Goal: Information Seeking & Learning: Learn about a topic

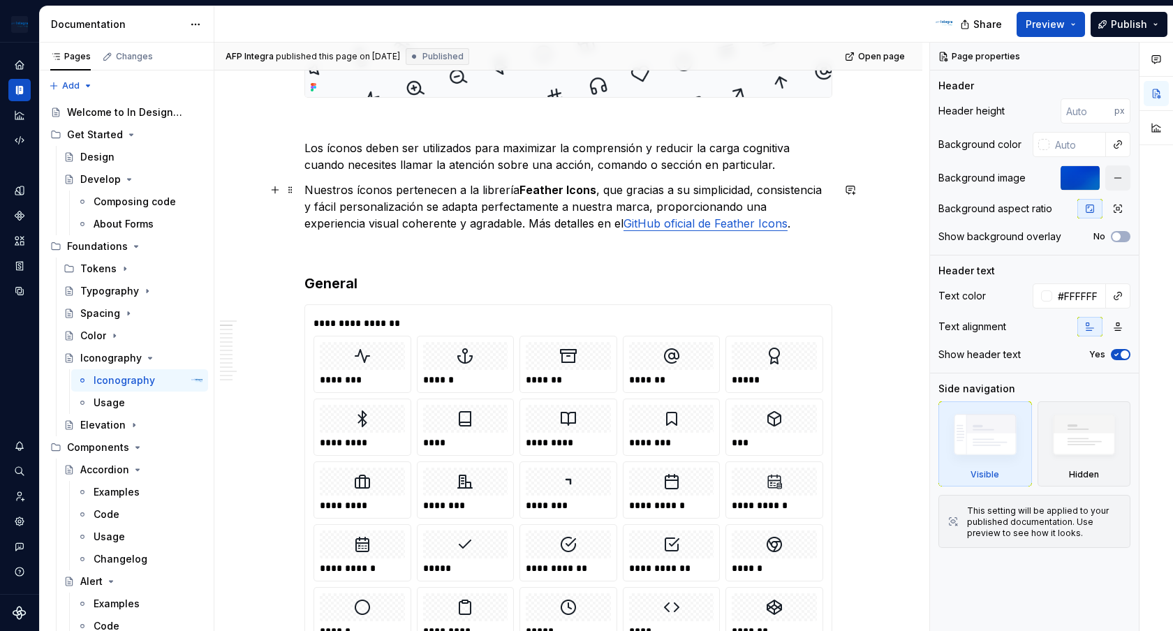
scroll to position [523, 0]
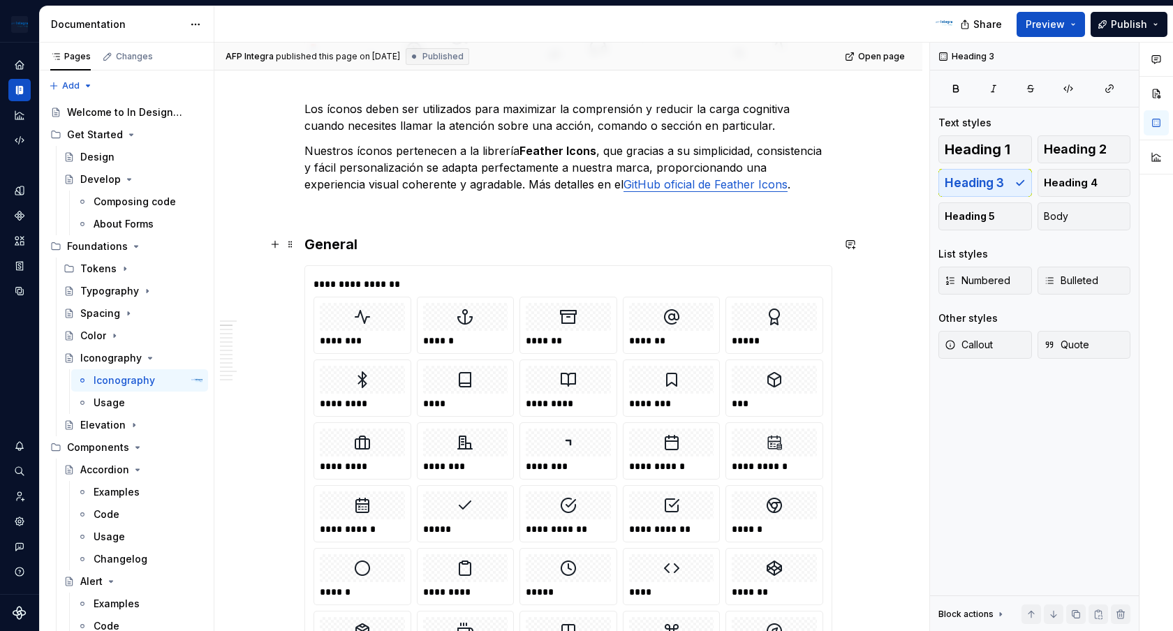
click at [487, 239] on h3 "General" at bounding box center [568, 245] width 528 height 20
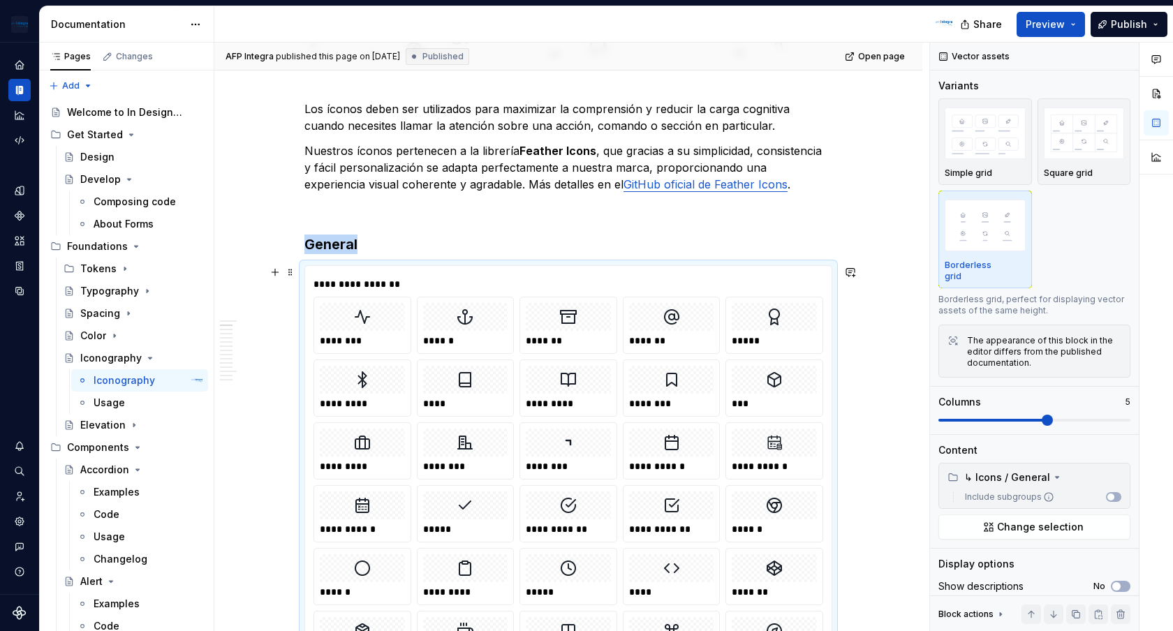
click at [988, 58] on div "Vector assets" at bounding box center [975, 57] width 82 height 20
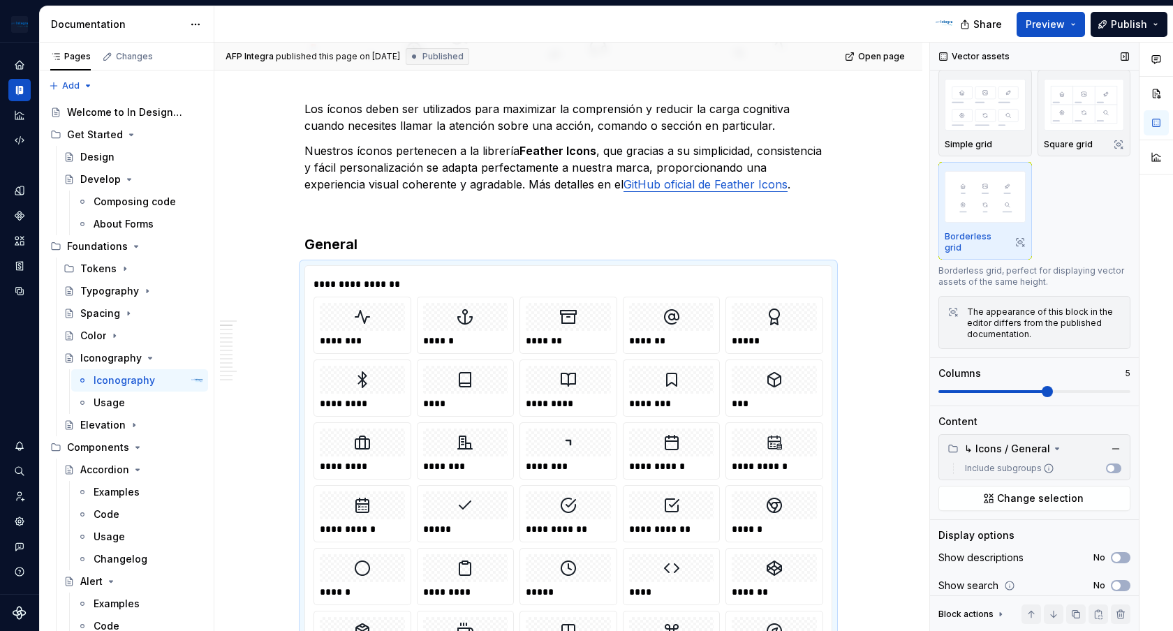
scroll to position [96, 0]
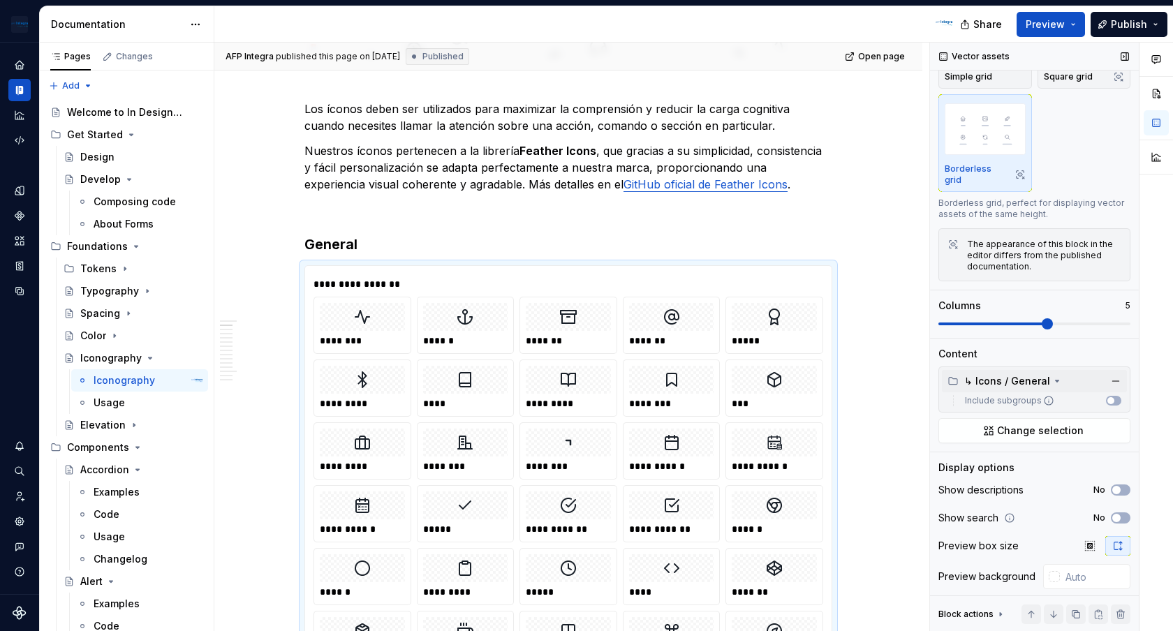
click at [1055, 380] on icon at bounding box center [1056, 380] width 3 height 1
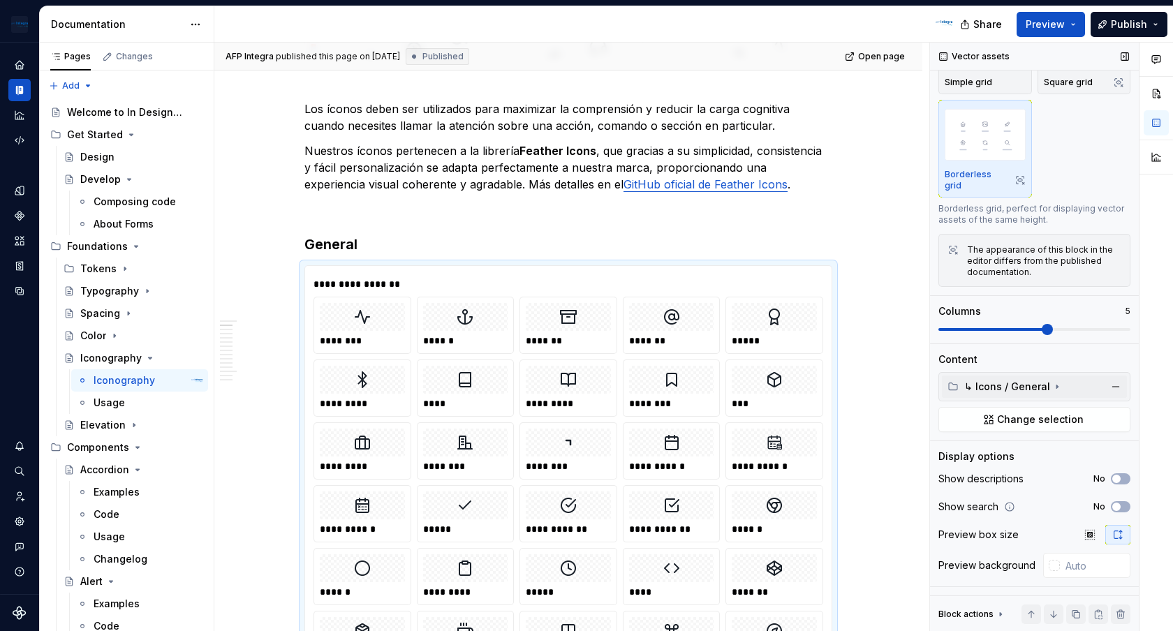
scroll to position [80, 0]
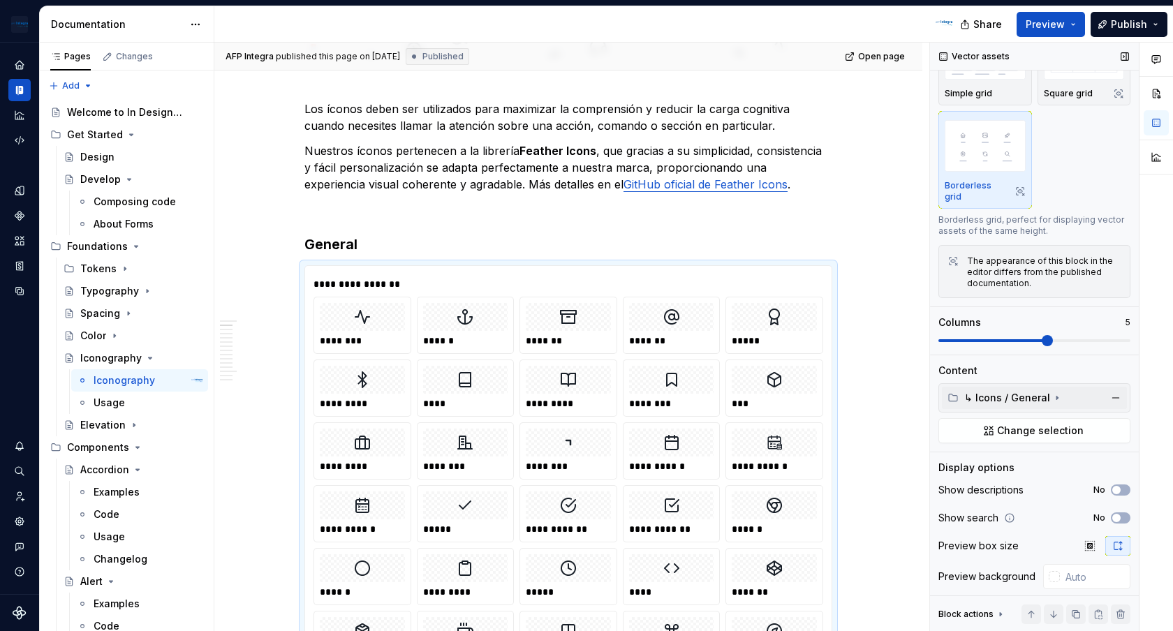
click at [1057, 392] on icon at bounding box center [1056, 397] width 11 height 11
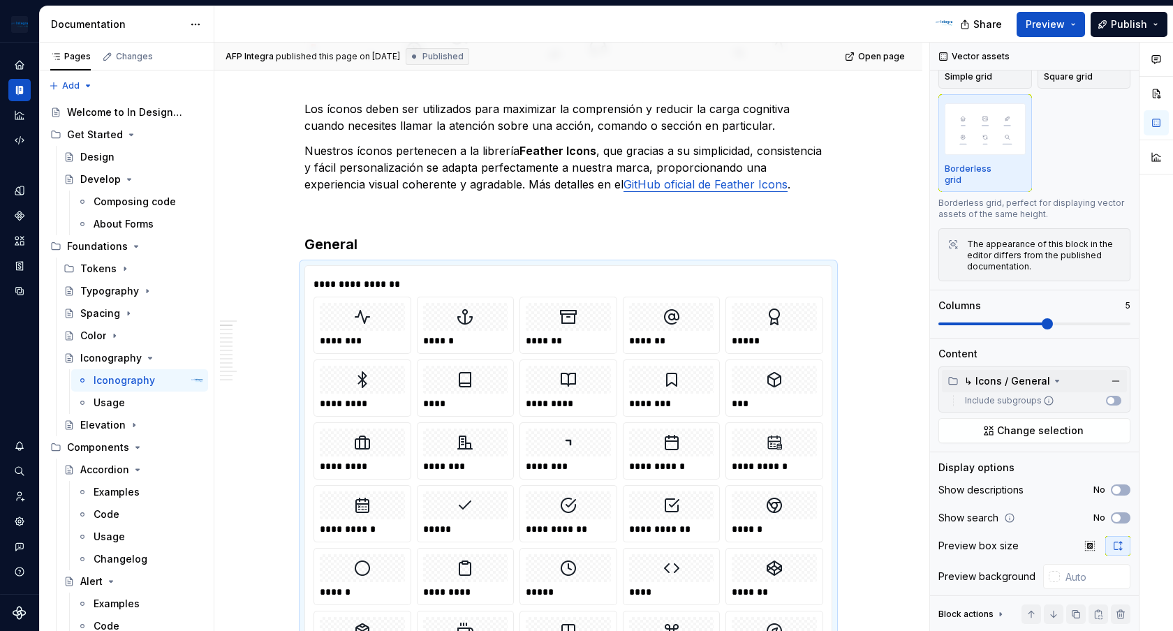
click at [1155, 392] on div at bounding box center [1156, 337] width 34 height 589
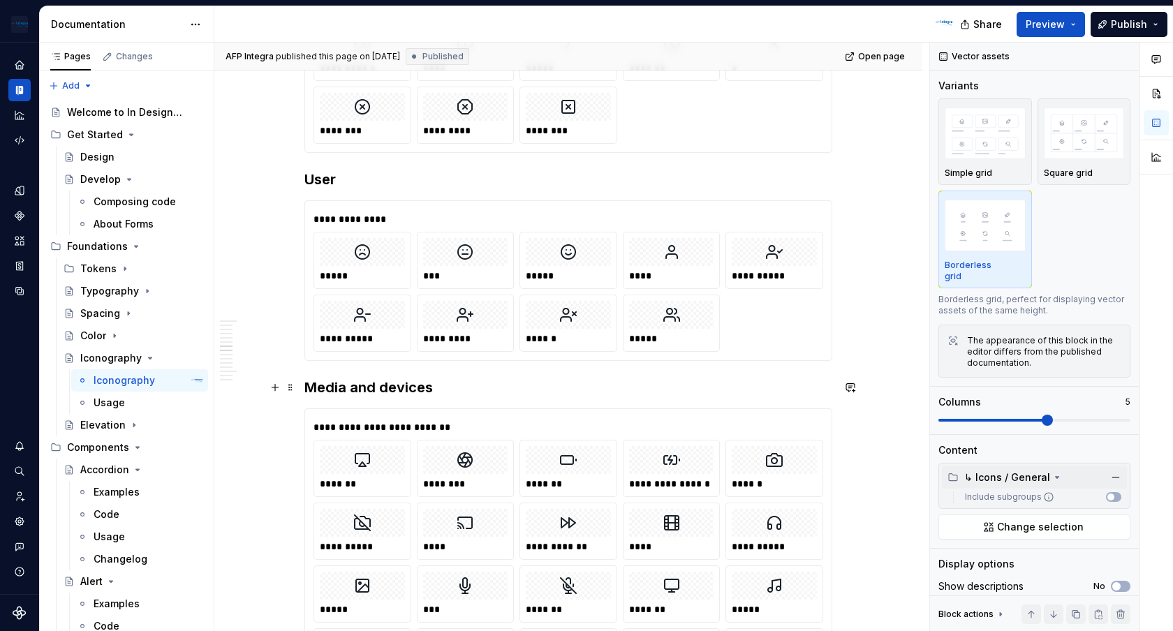
scroll to position [3444, 0]
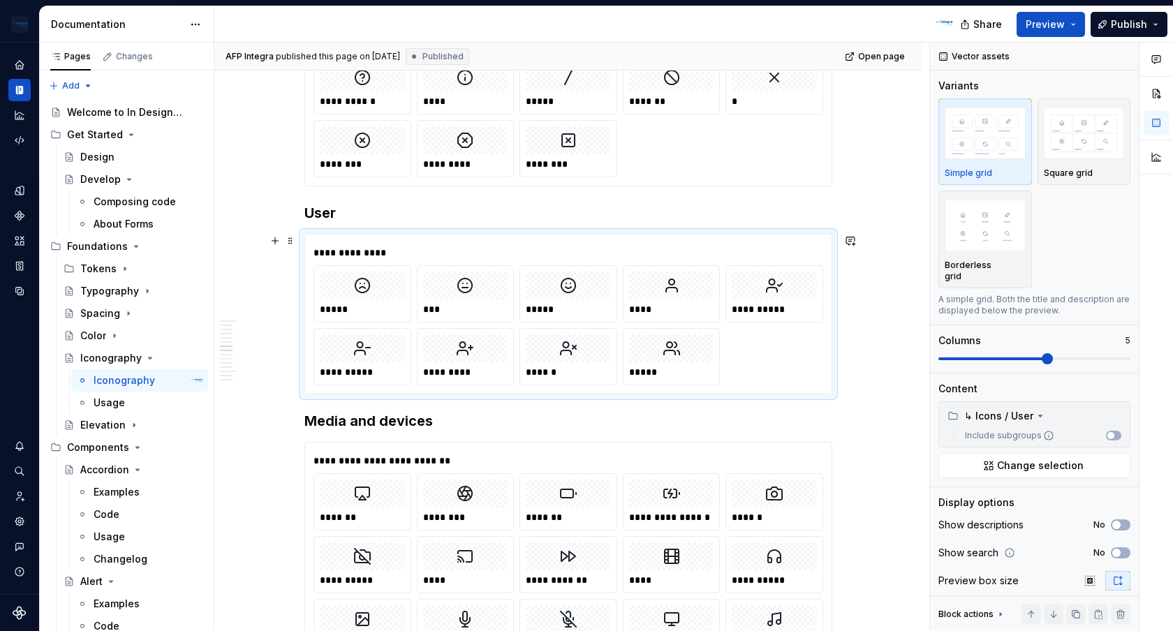
click at [723, 252] on div "**********" at bounding box center [568, 253] width 510 height 14
click at [982, 240] on img "button" at bounding box center [985, 225] width 81 height 51
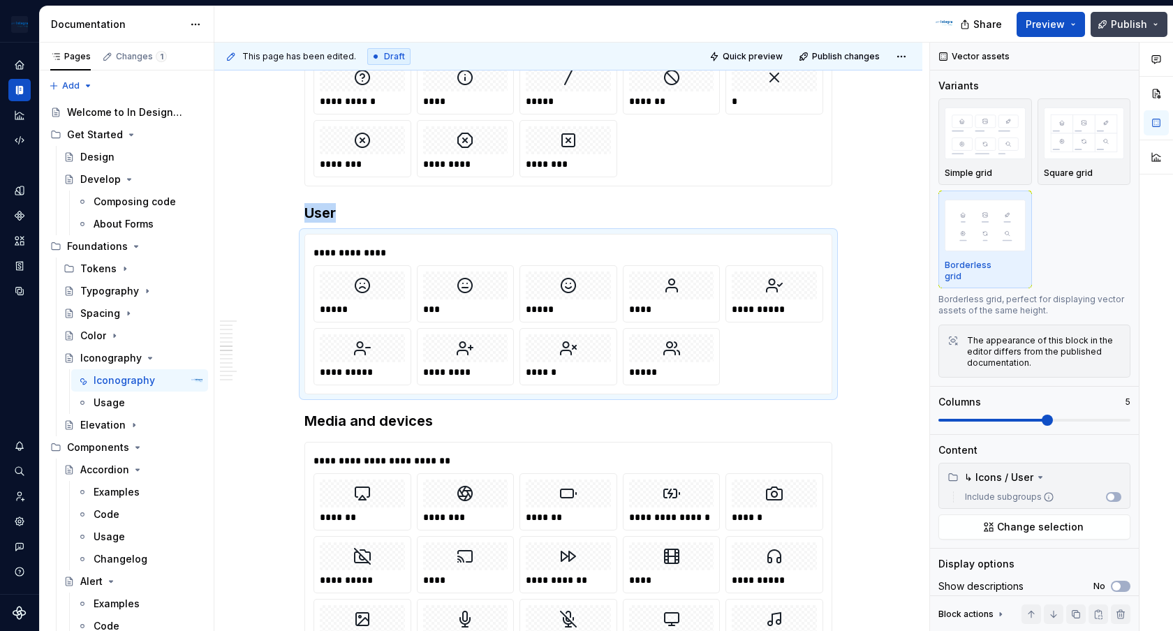
click at [1105, 27] on button "Publish" at bounding box center [1128, 24] width 77 height 25
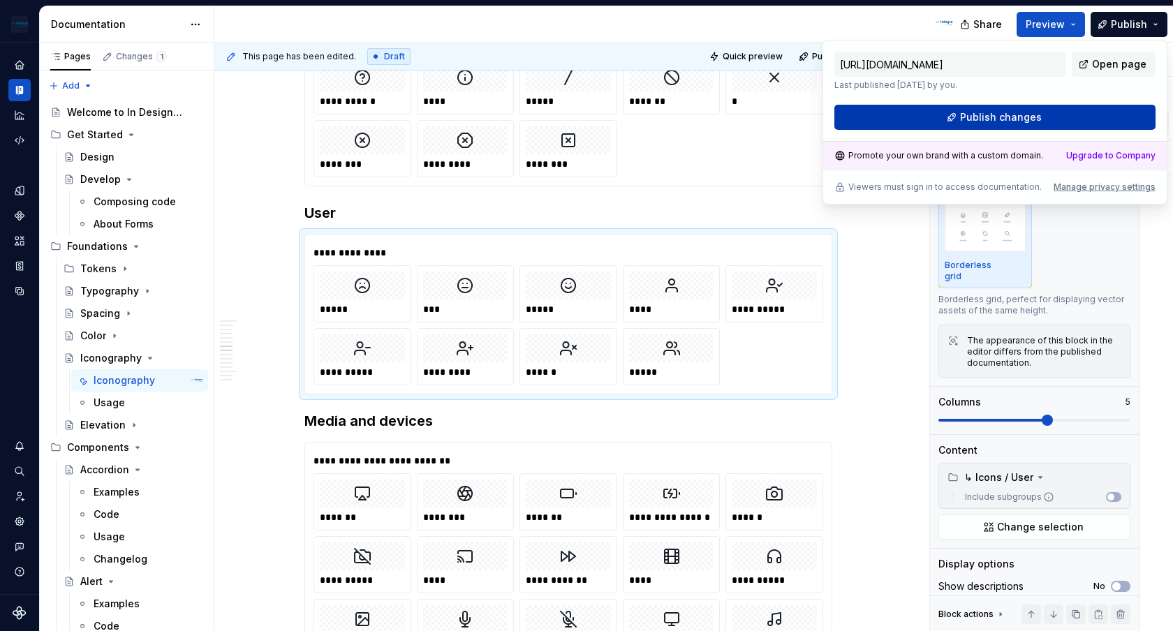
click at [996, 116] on span "Publish changes" at bounding box center [1001, 117] width 82 height 14
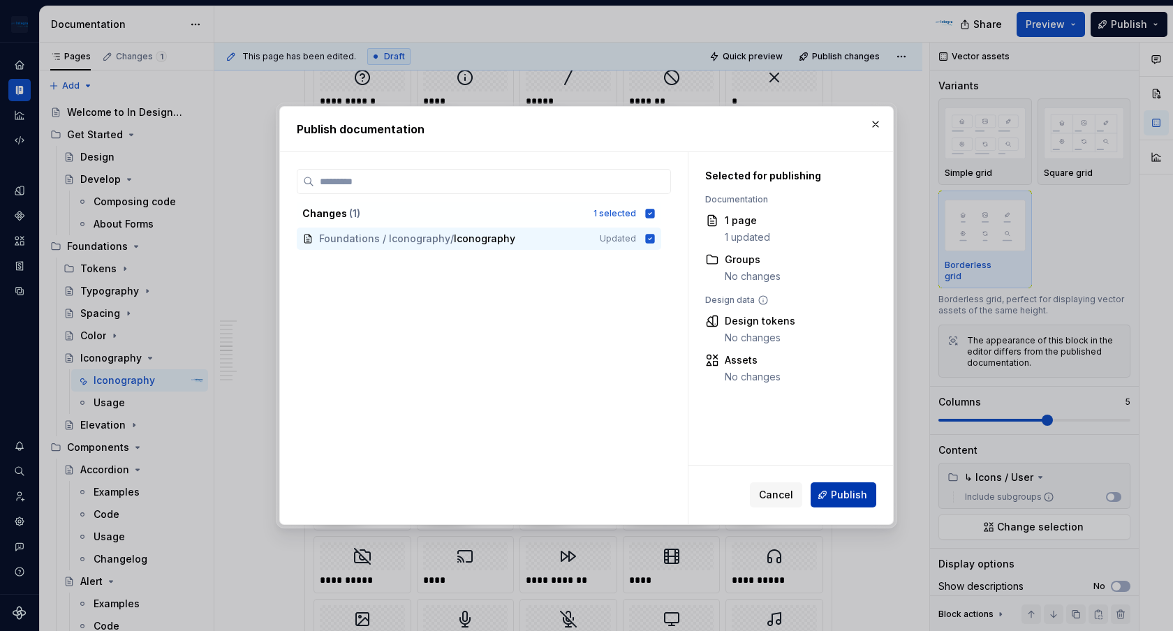
click at [843, 491] on span "Publish" at bounding box center [849, 495] width 36 height 14
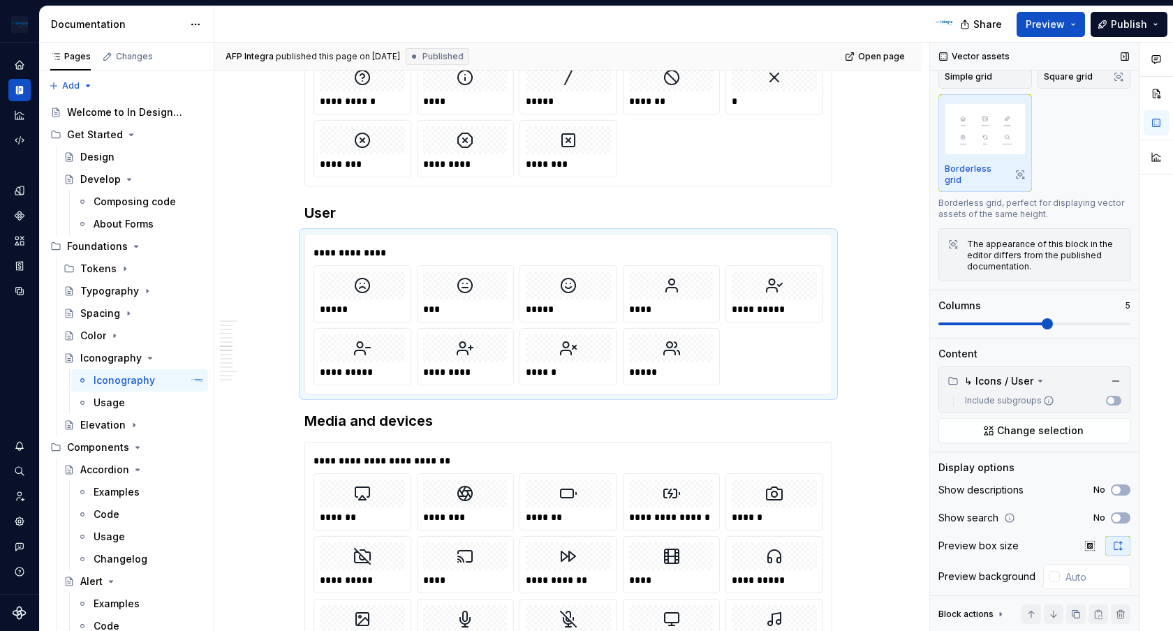
scroll to position [0, 0]
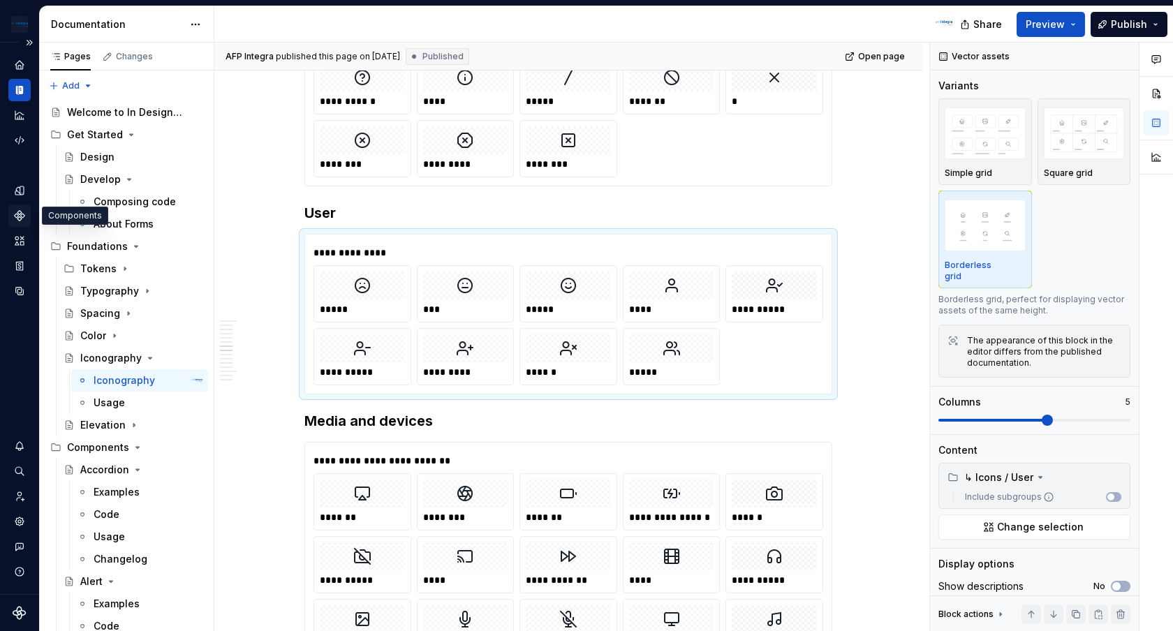
click at [15, 223] on div "Components" at bounding box center [19, 216] width 22 height 22
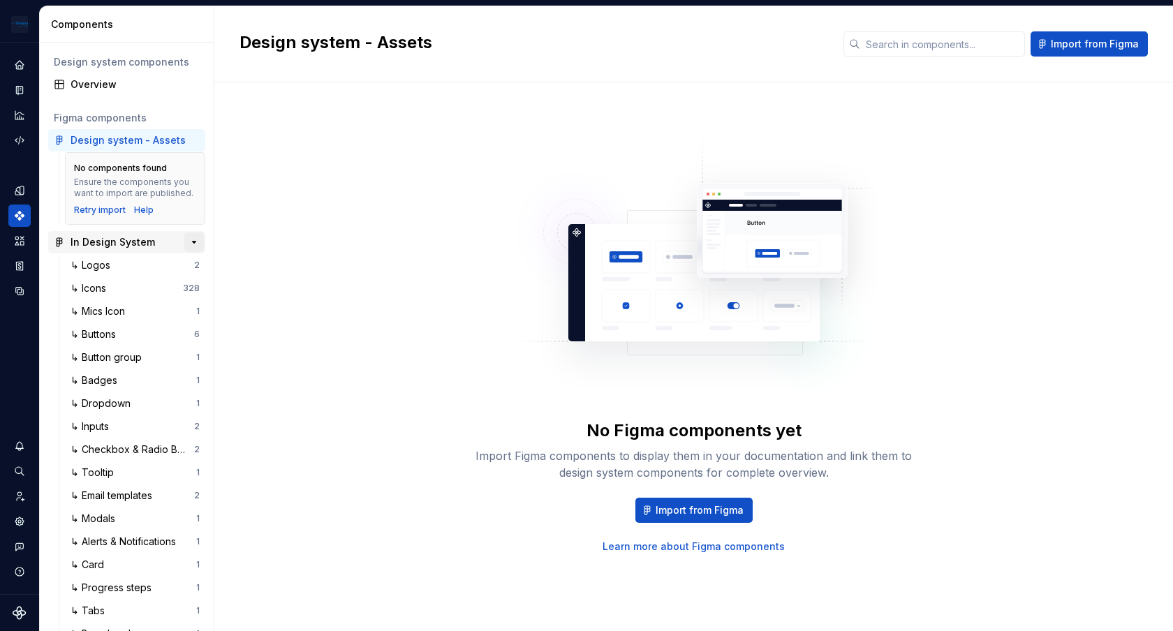
click at [195, 244] on button "button" at bounding box center [194, 242] width 20 height 20
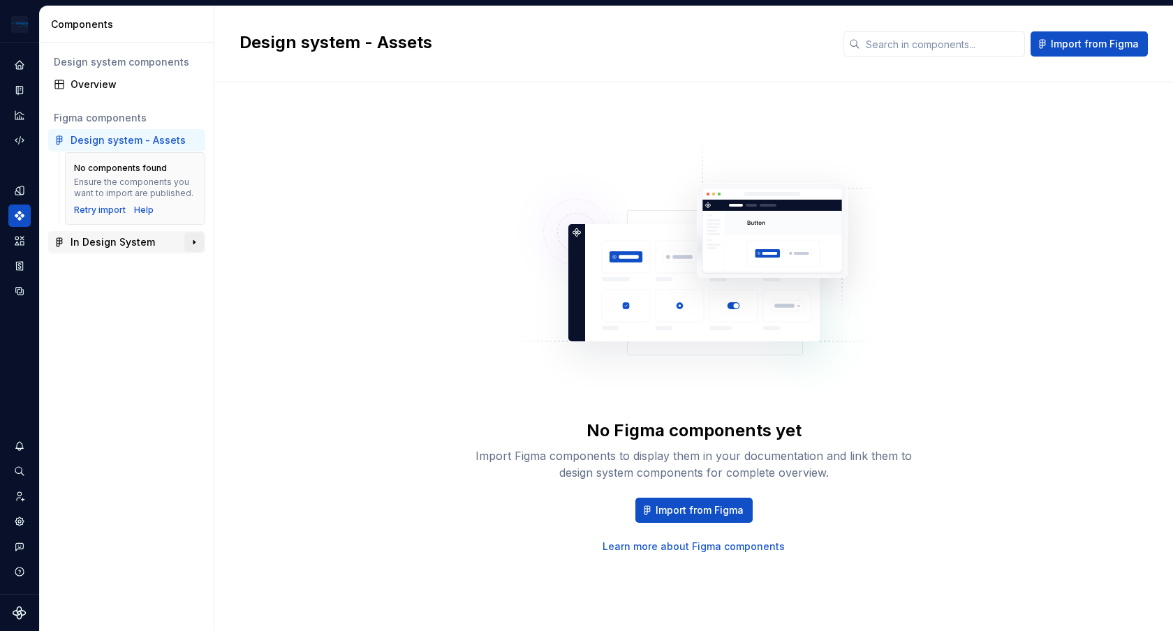
click at [195, 244] on button "button" at bounding box center [194, 242] width 20 height 20
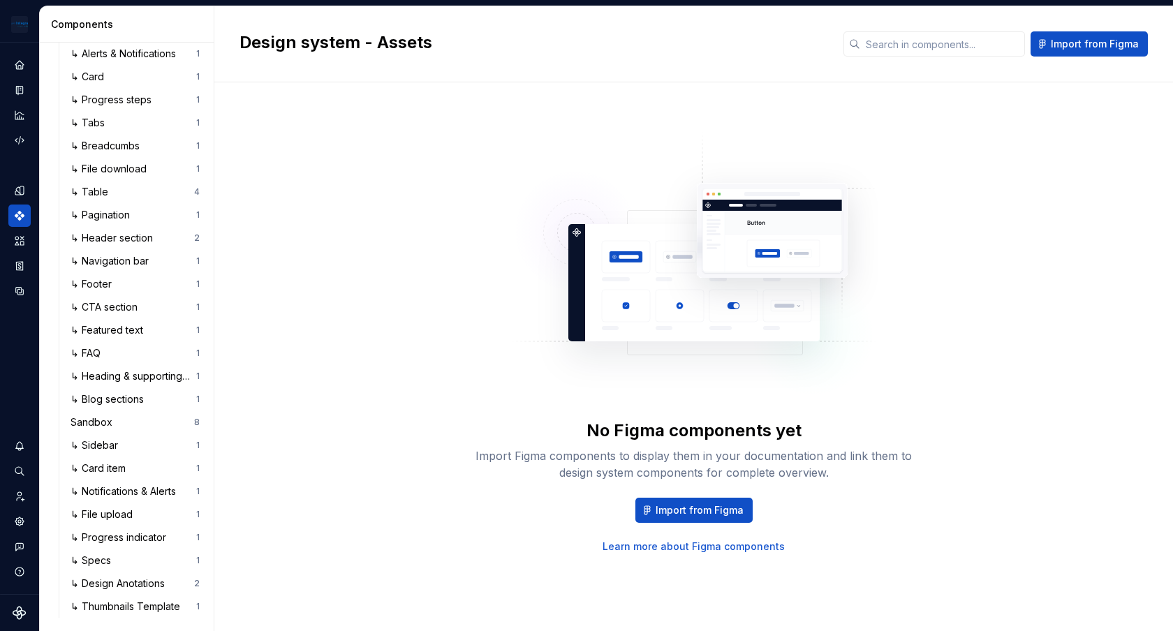
scroll to position [489, 0]
click at [109, 440] on div "↳ Sidebar" at bounding box center [97, 445] width 53 height 14
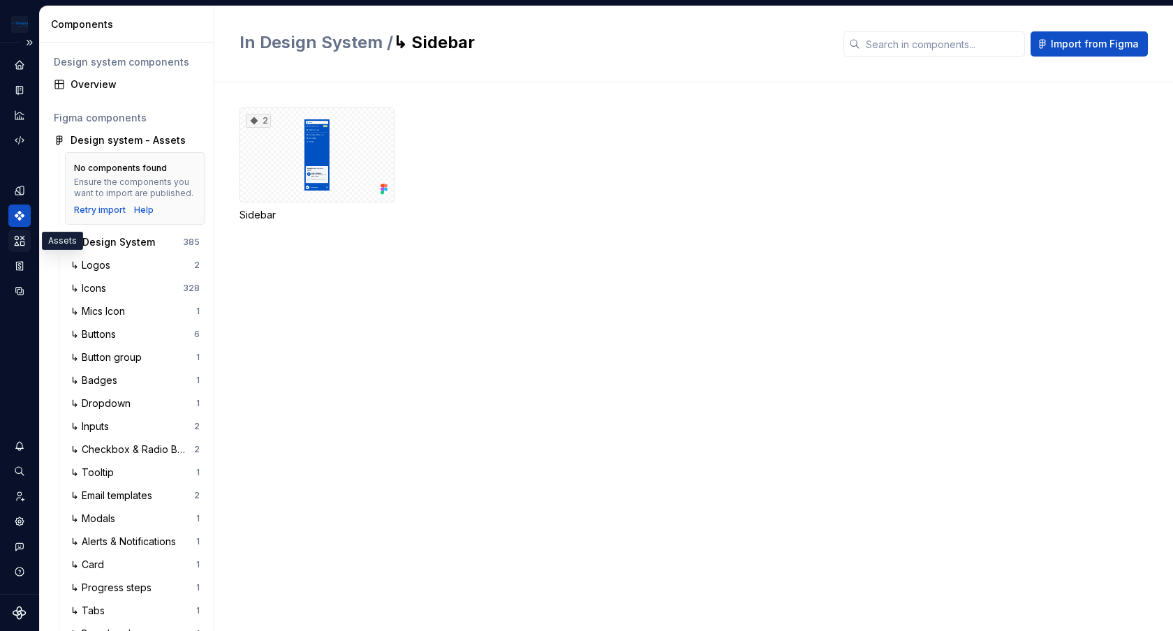
click at [14, 240] on icon "Assets" at bounding box center [19, 241] width 13 height 13
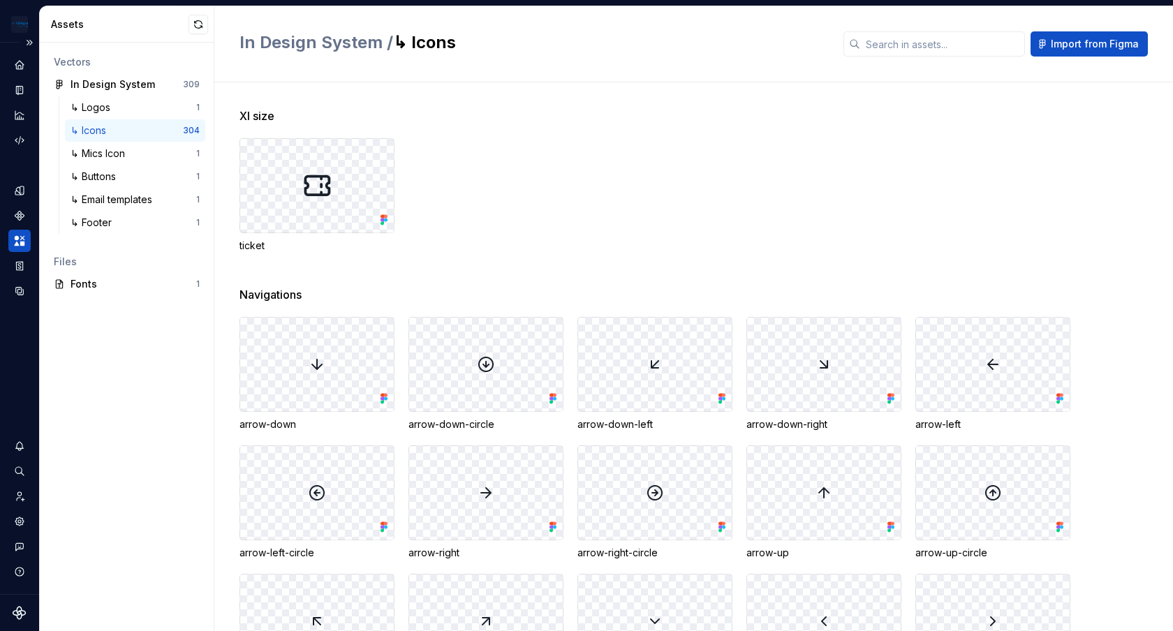
click at [297, 212] on div at bounding box center [317, 186] width 154 height 94
click at [20, 264] on icon "Storybook stories" at bounding box center [19, 266] width 13 height 13
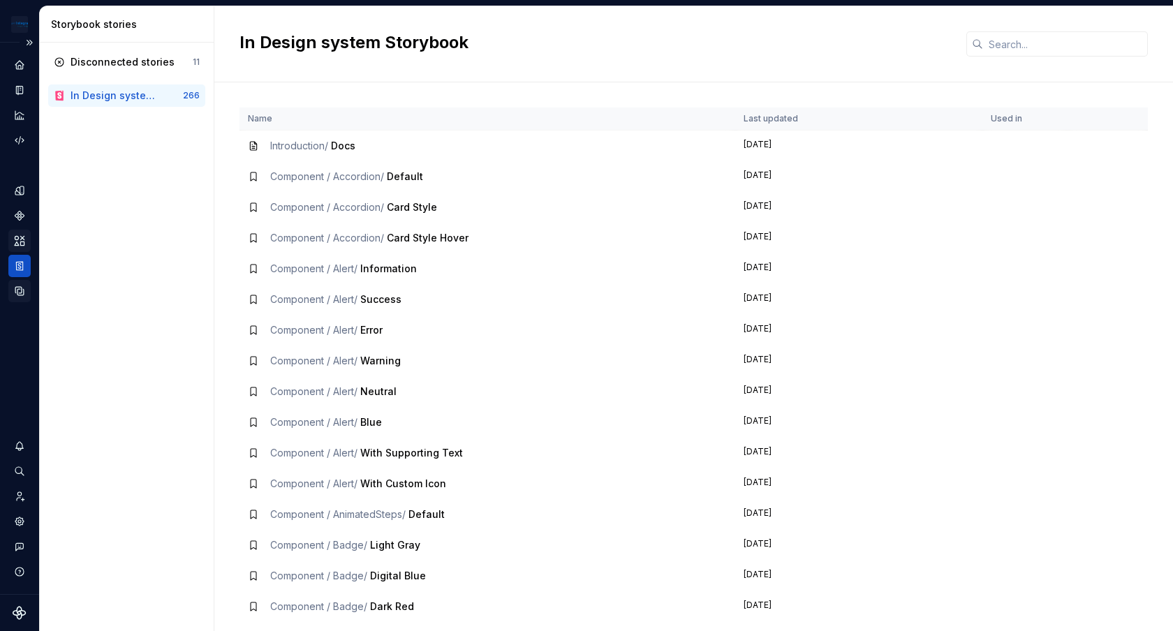
click at [18, 294] on icon "Data sources" at bounding box center [19, 291] width 13 height 13
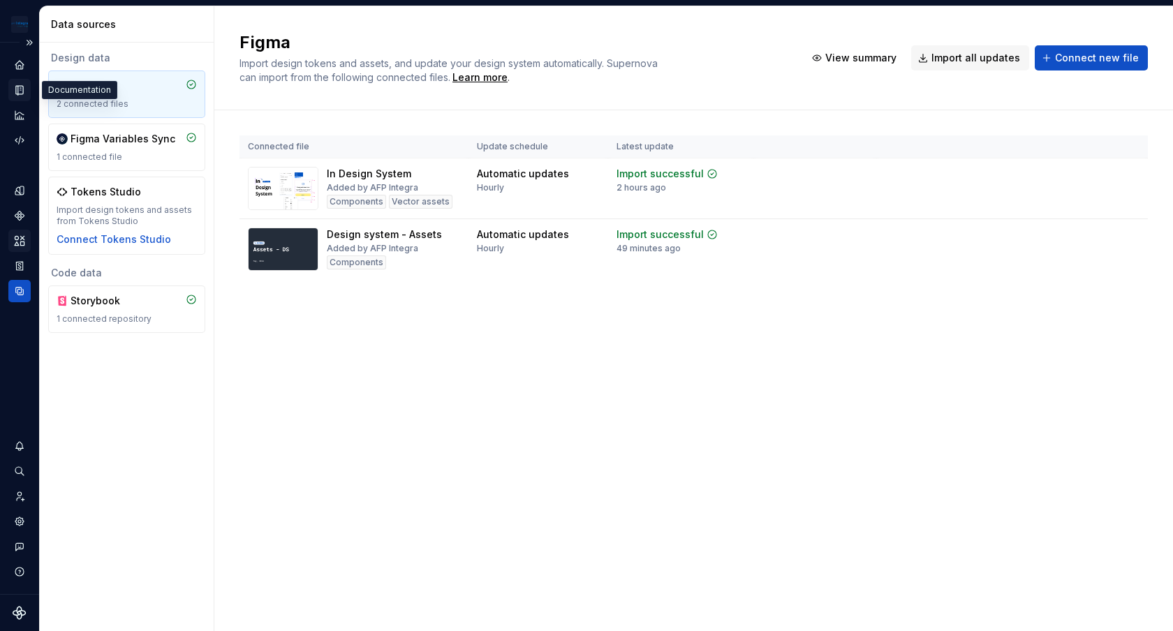
click at [17, 91] on icon "Documentation" at bounding box center [19, 90] width 13 height 13
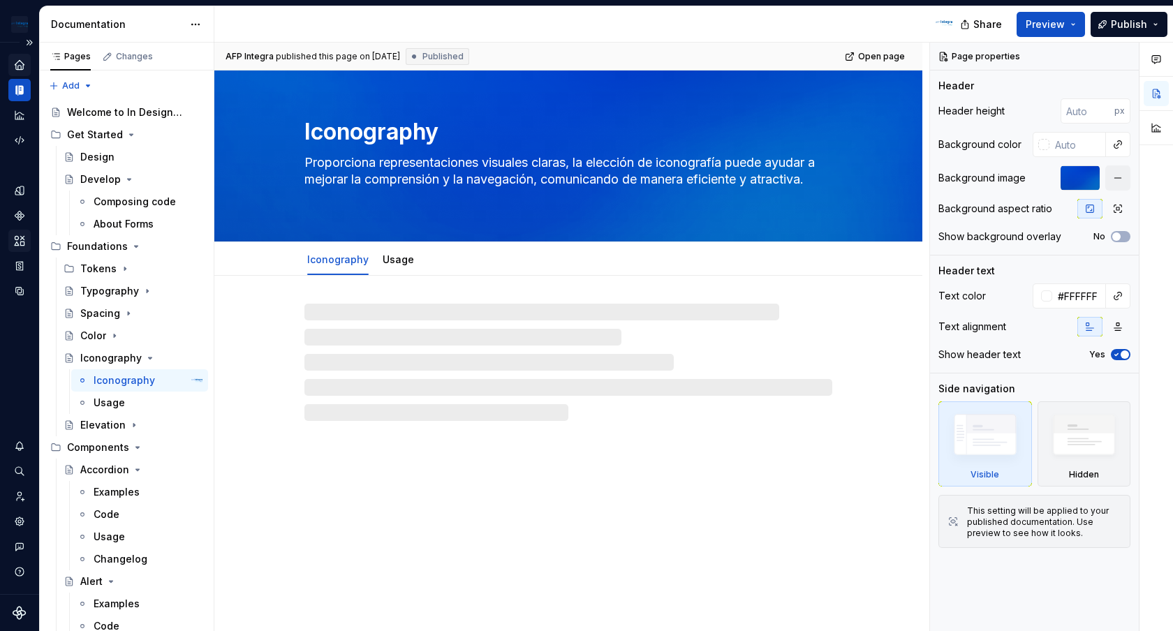
click at [27, 61] on div "Home" at bounding box center [19, 65] width 22 height 22
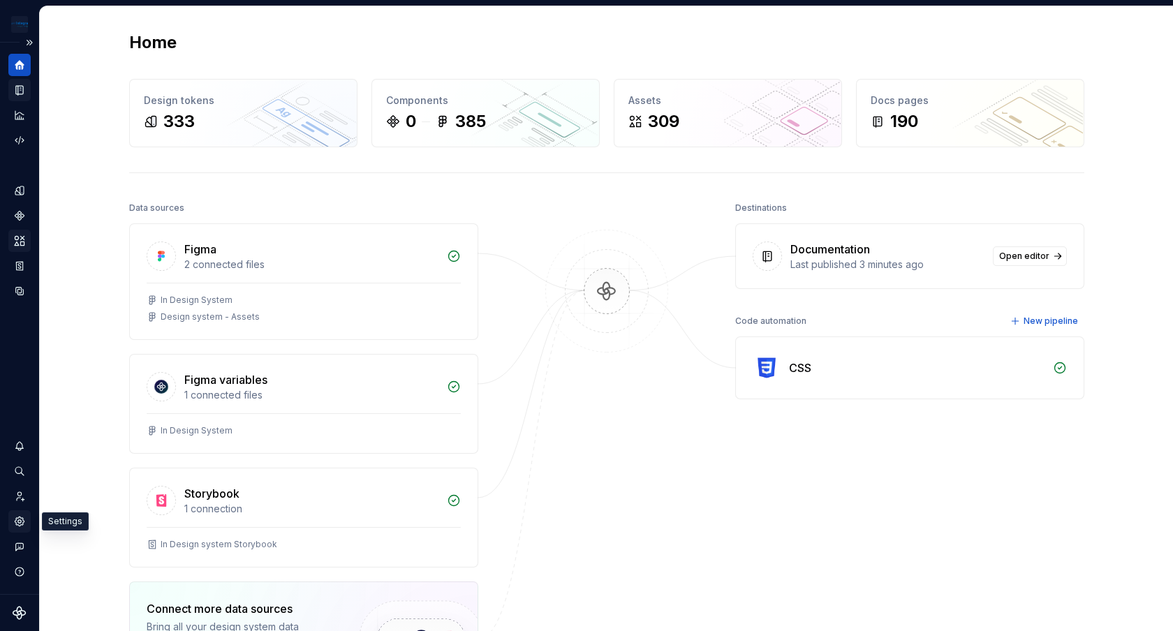
click at [20, 524] on icon "Settings" at bounding box center [19, 521] width 9 height 9
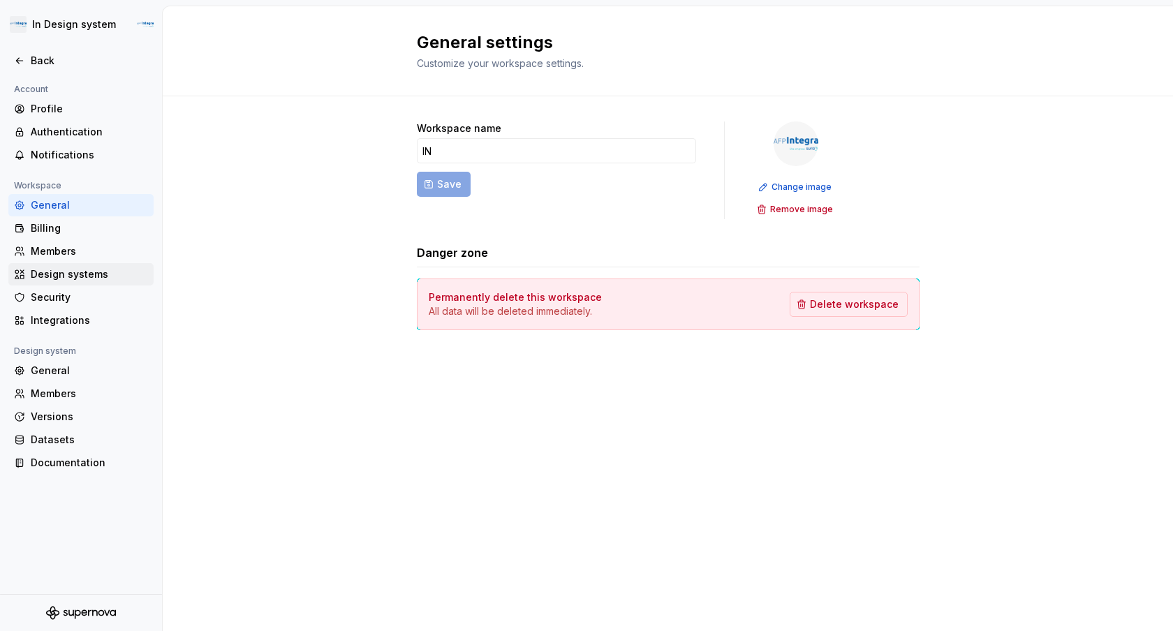
click at [91, 267] on div "Design systems" at bounding box center [89, 274] width 117 height 14
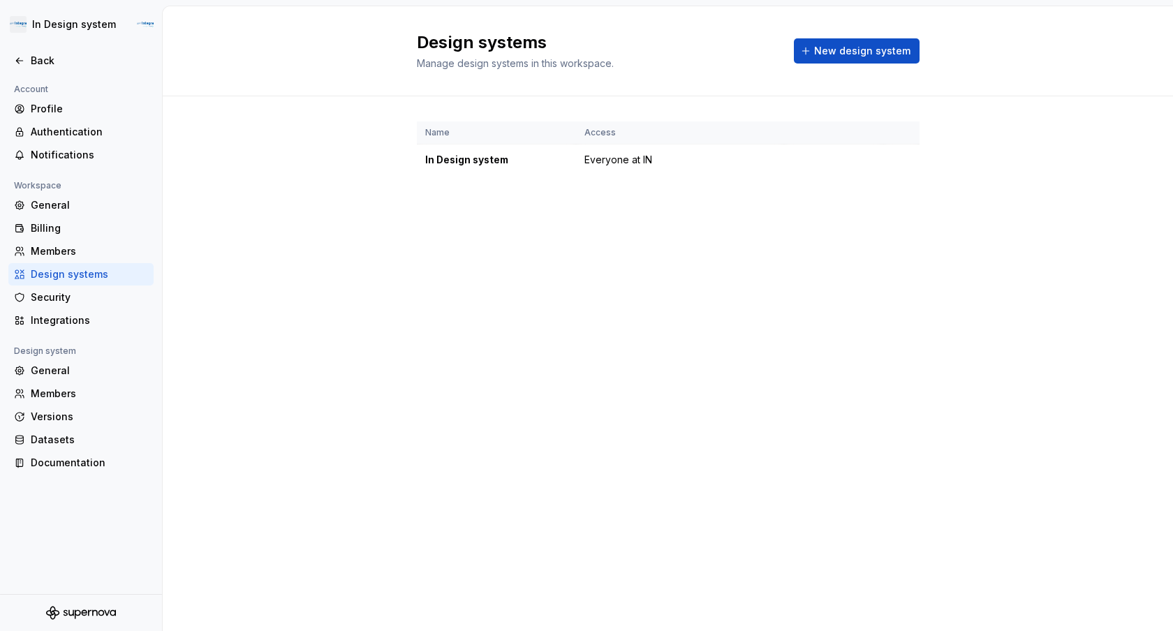
click at [91, 267] on div "Design systems" at bounding box center [89, 274] width 117 height 14
click at [66, 375] on div "General" at bounding box center [89, 371] width 117 height 14
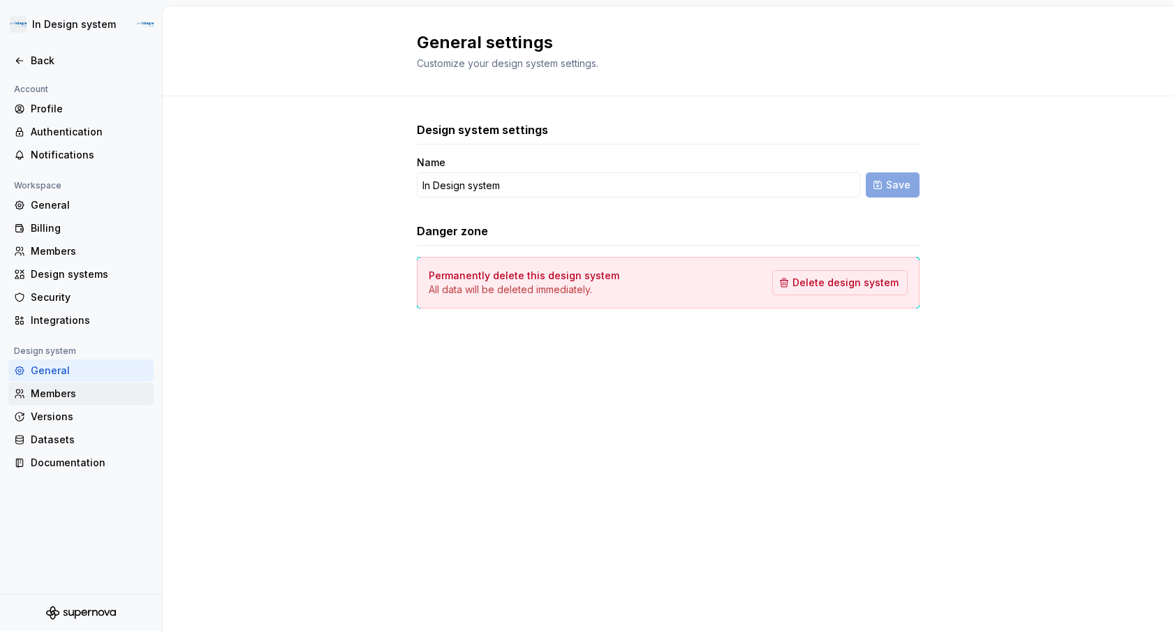
click at [64, 392] on div "Members" at bounding box center [89, 394] width 117 height 14
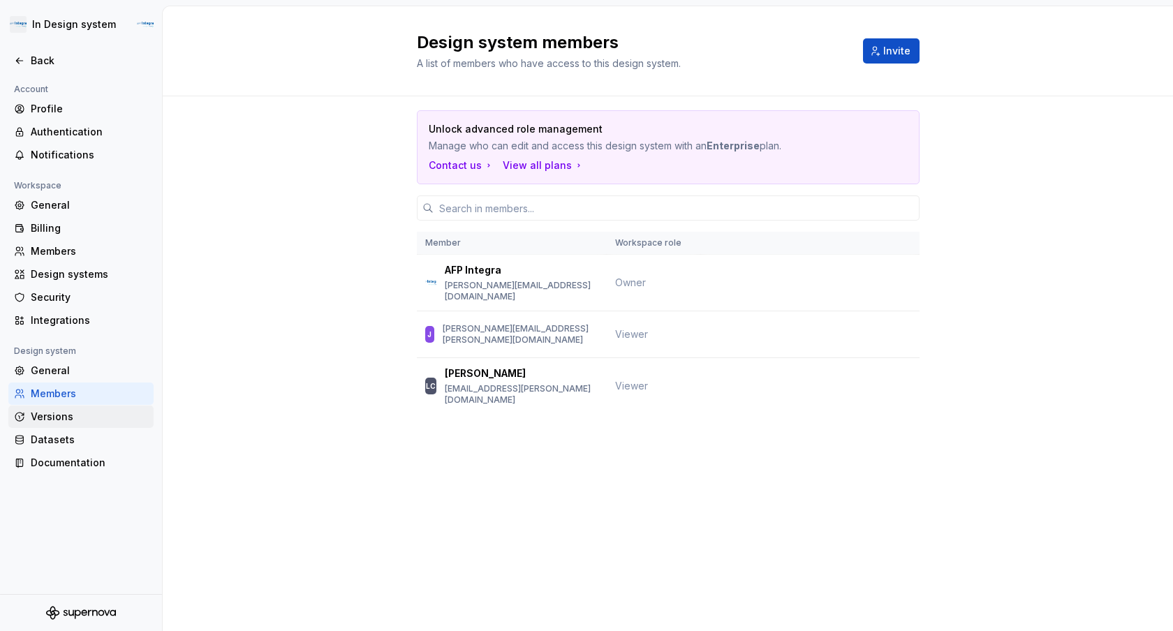
click at [66, 413] on div "Versions" at bounding box center [89, 417] width 117 height 14
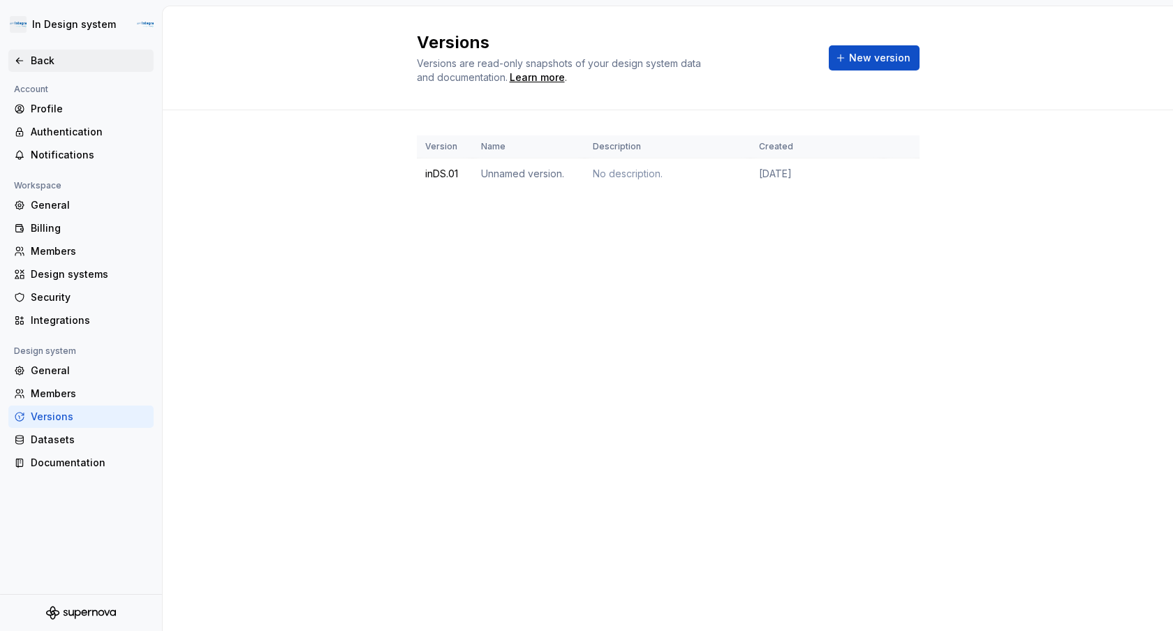
click at [27, 56] on div "Back" at bounding box center [81, 61] width 134 height 14
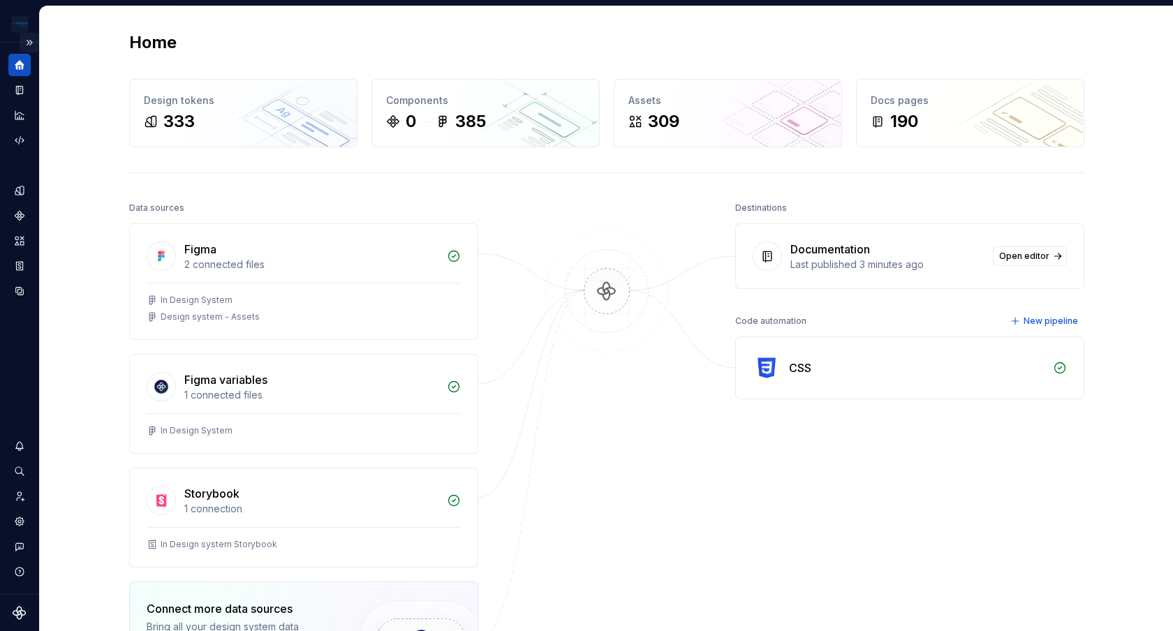
click at [34, 41] on button "Expand sidebar" at bounding box center [30, 43] width 20 height 20
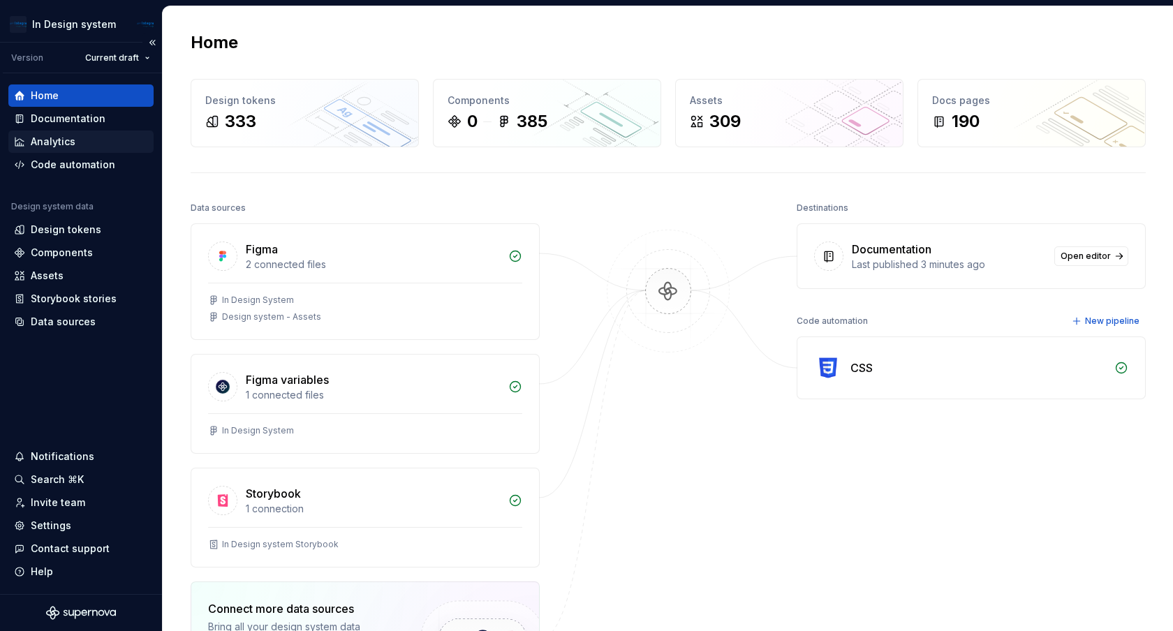
click at [43, 135] on div "Analytics" at bounding box center [53, 142] width 45 height 14
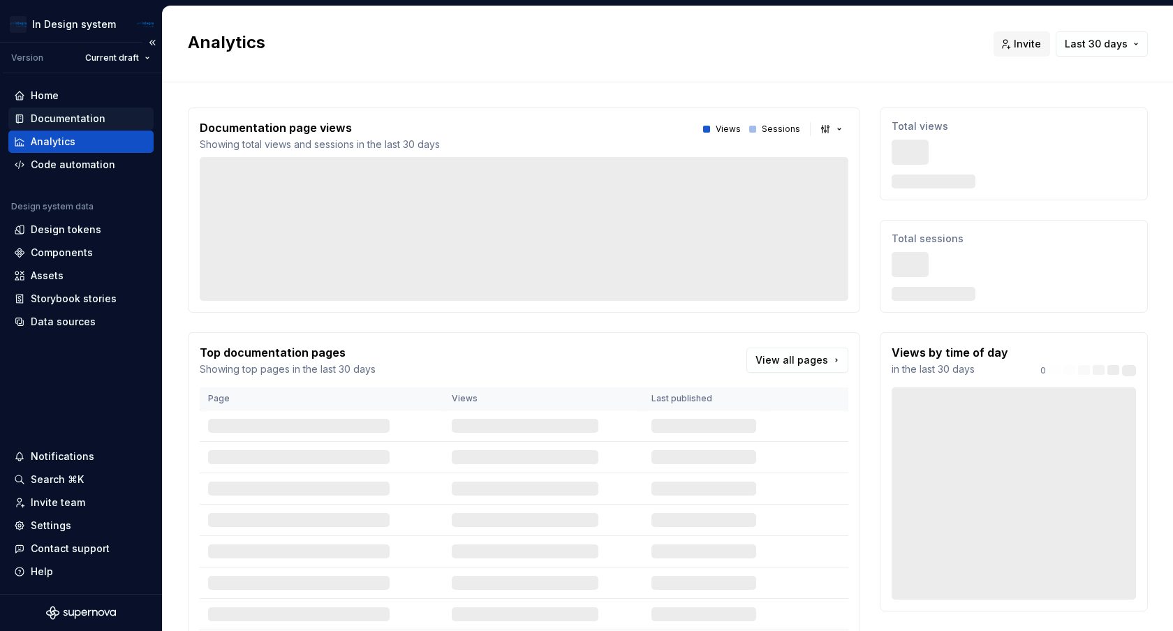
click at [57, 118] on div "Documentation" at bounding box center [68, 119] width 75 height 14
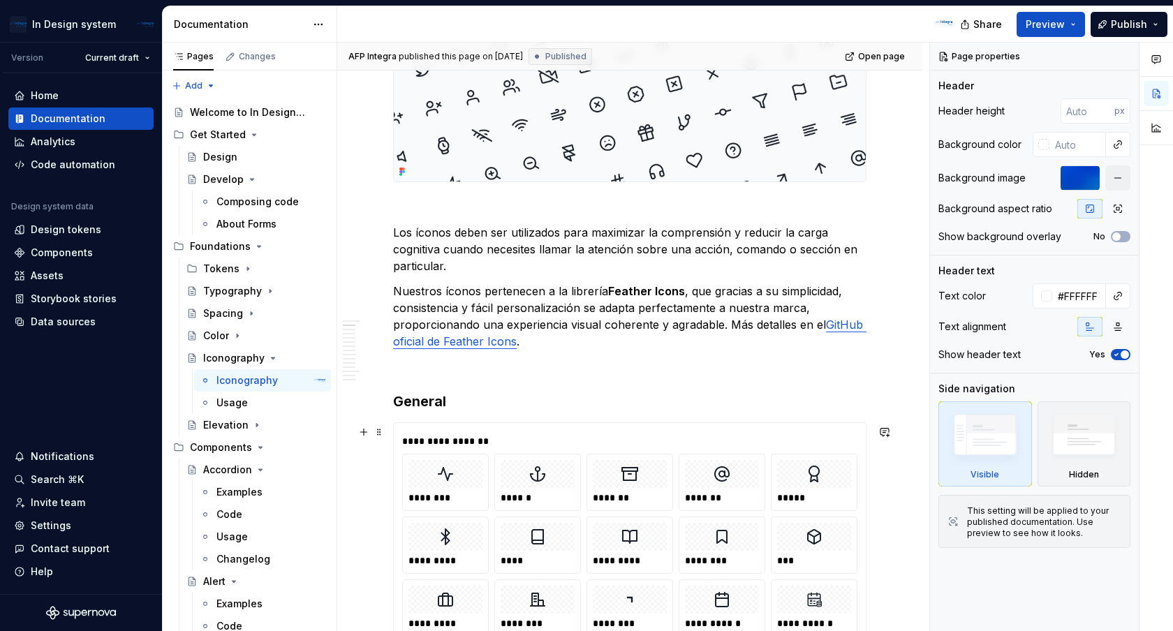
scroll to position [377, 0]
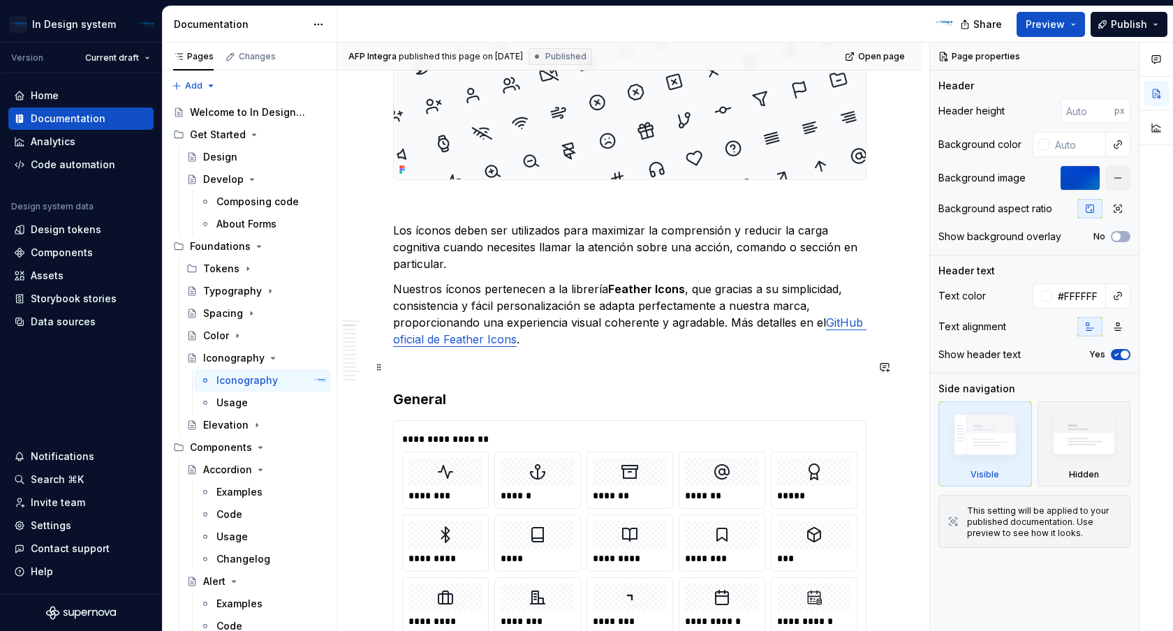
click at [545, 366] on p at bounding box center [629, 364] width 473 height 17
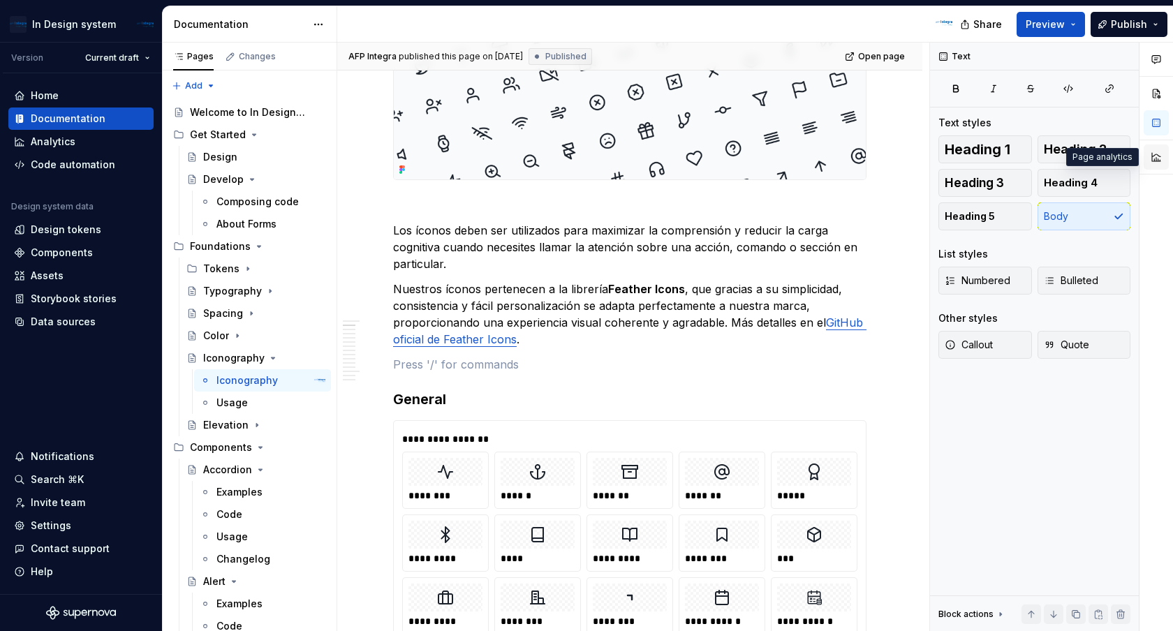
click at [1155, 151] on button "button" at bounding box center [1155, 157] width 25 height 25
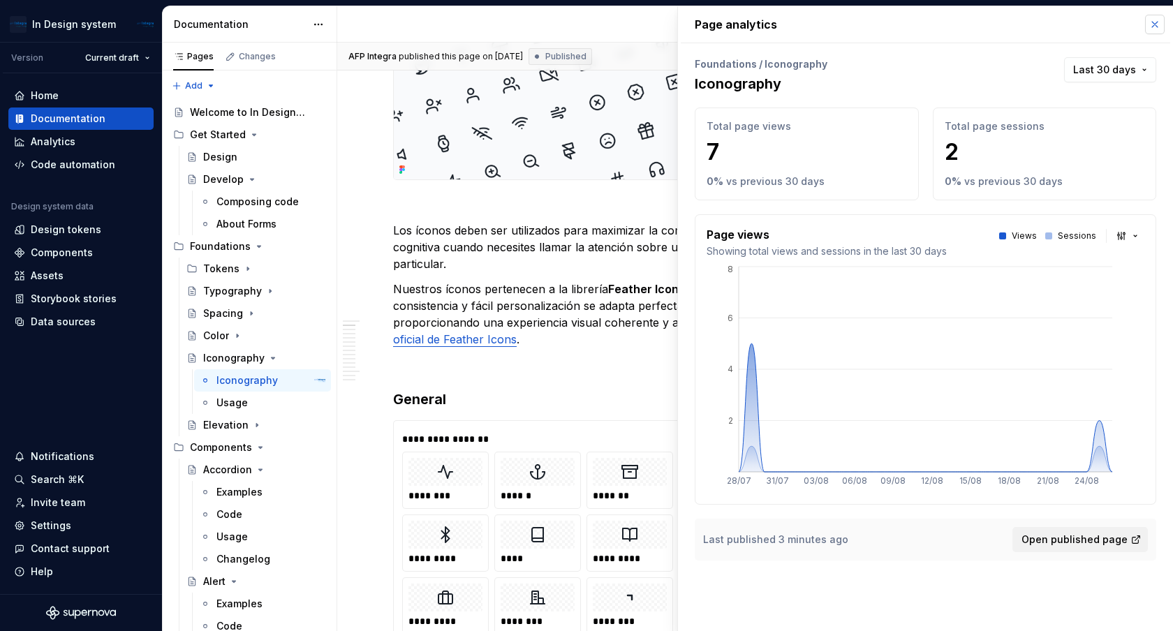
click at [1153, 24] on button "button" at bounding box center [1155, 25] width 20 height 20
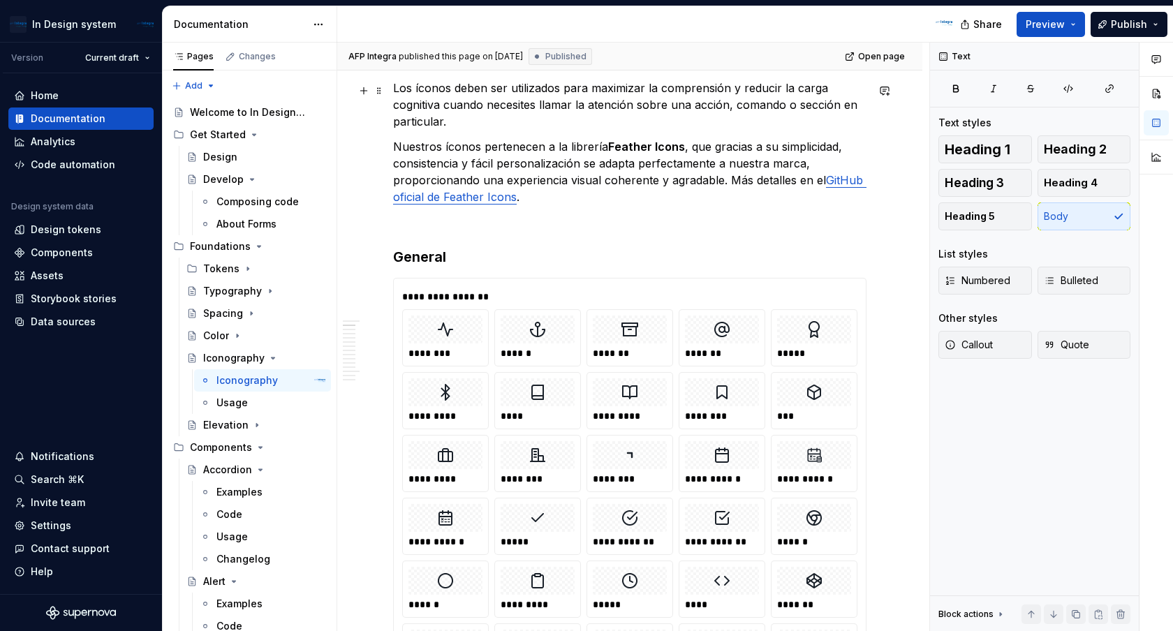
scroll to position [552, 0]
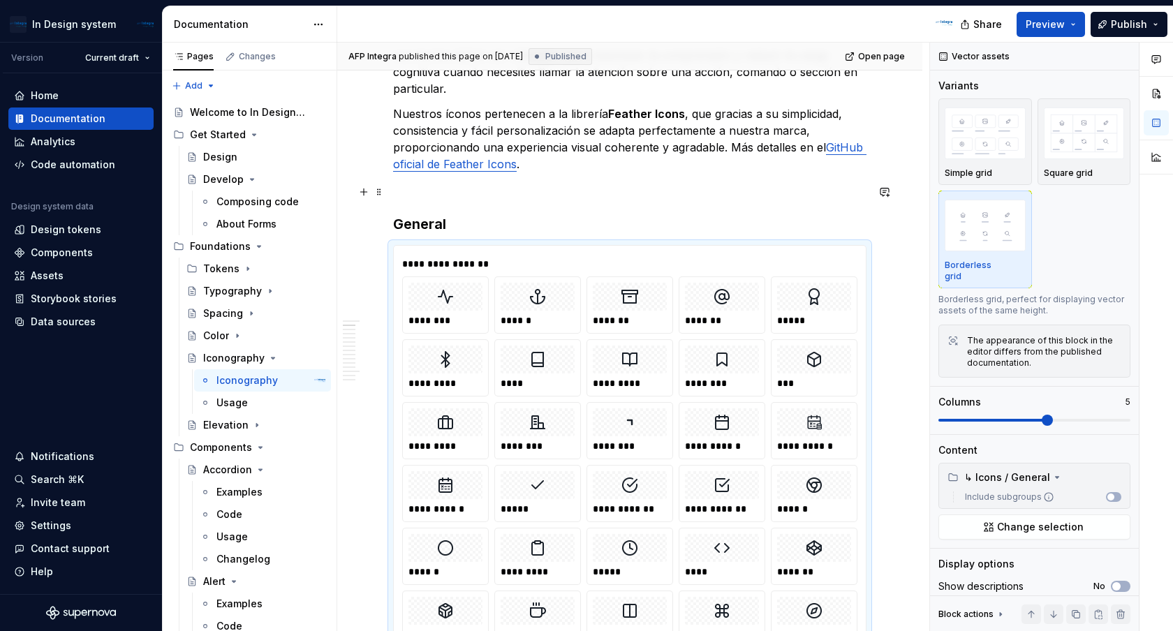
click at [485, 198] on p at bounding box center [629, 189] width 473 height 17
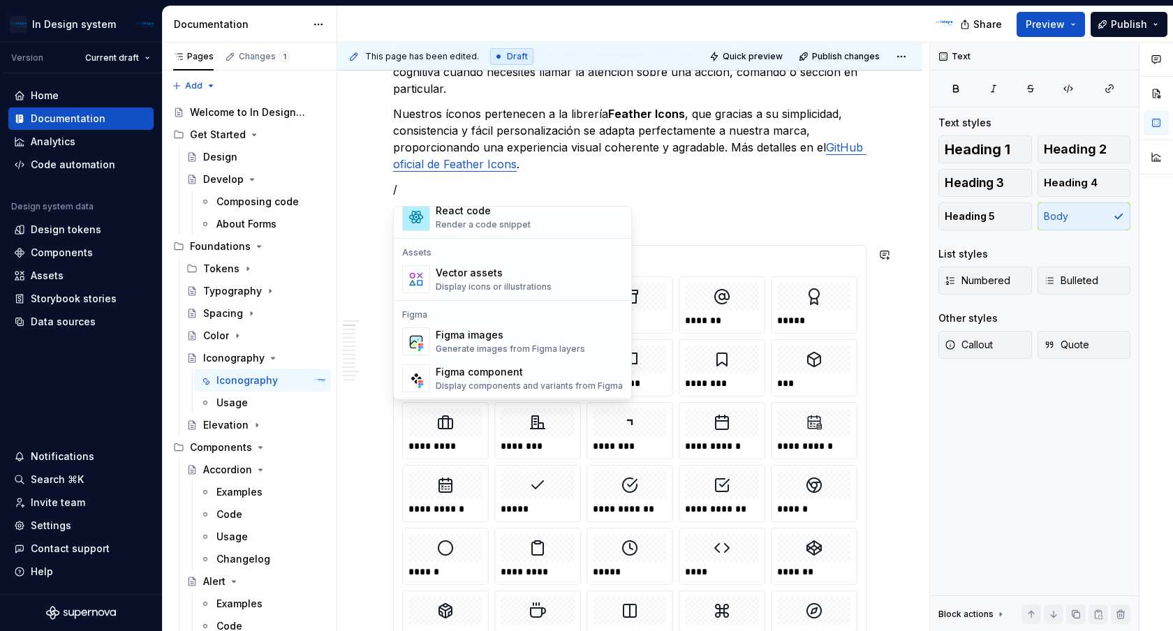
scroll to position [1208, 0]
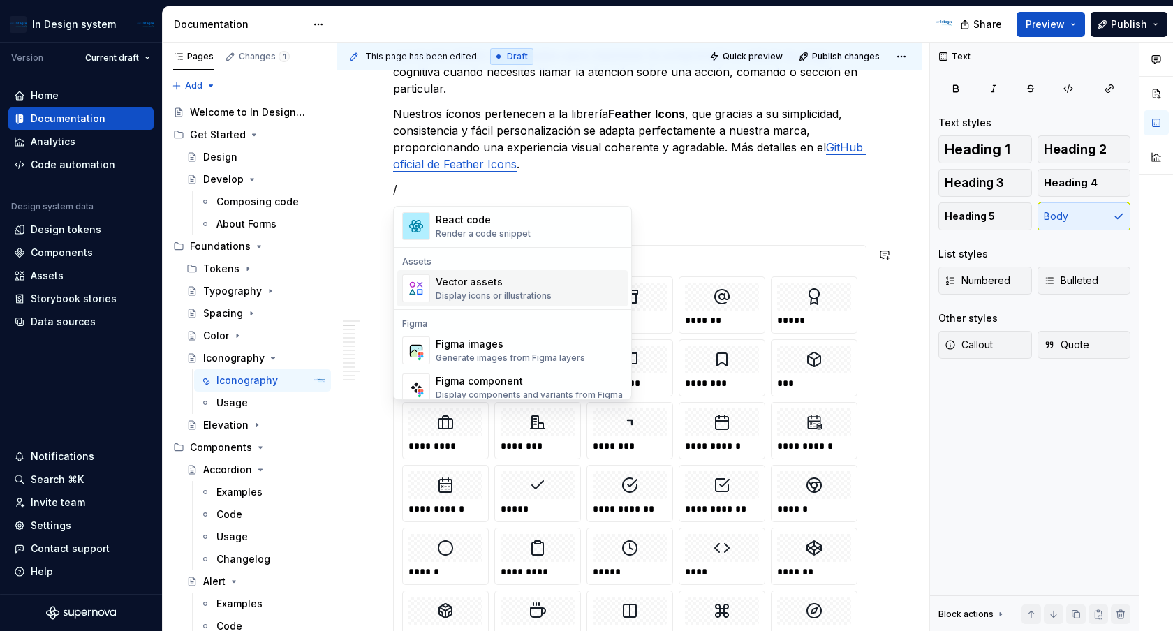
click at [501, 285] on div "Vector assets" at bounding box center [494, 282] width 116 height 14
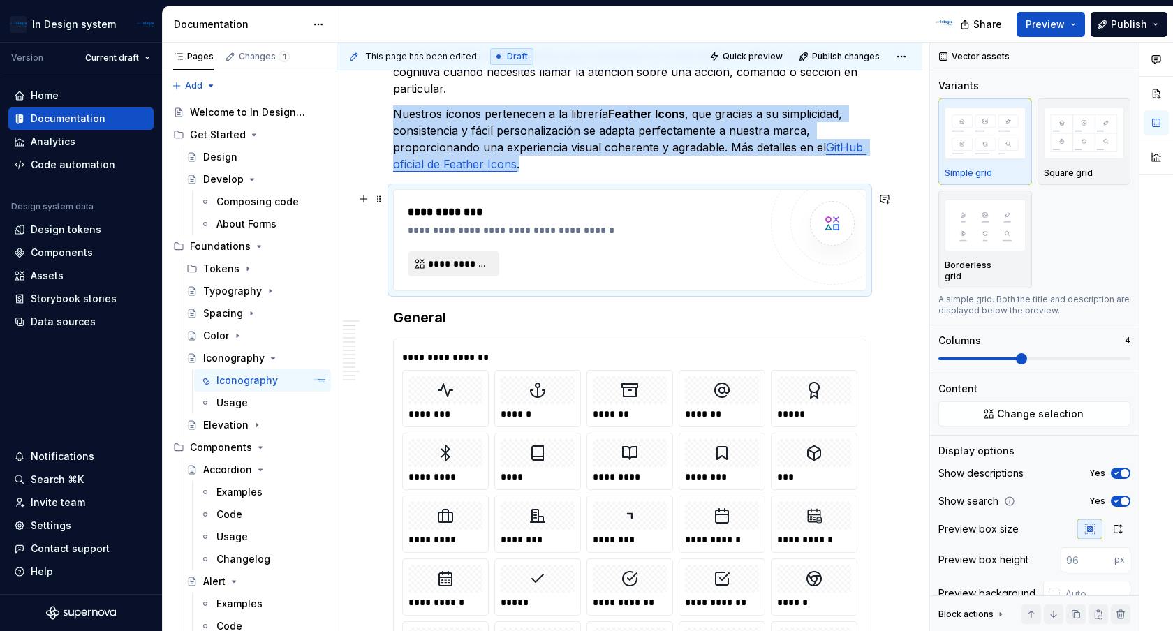
click at [447, 264] on span "**********" at bounding box center [459, 264] width 62 height 14
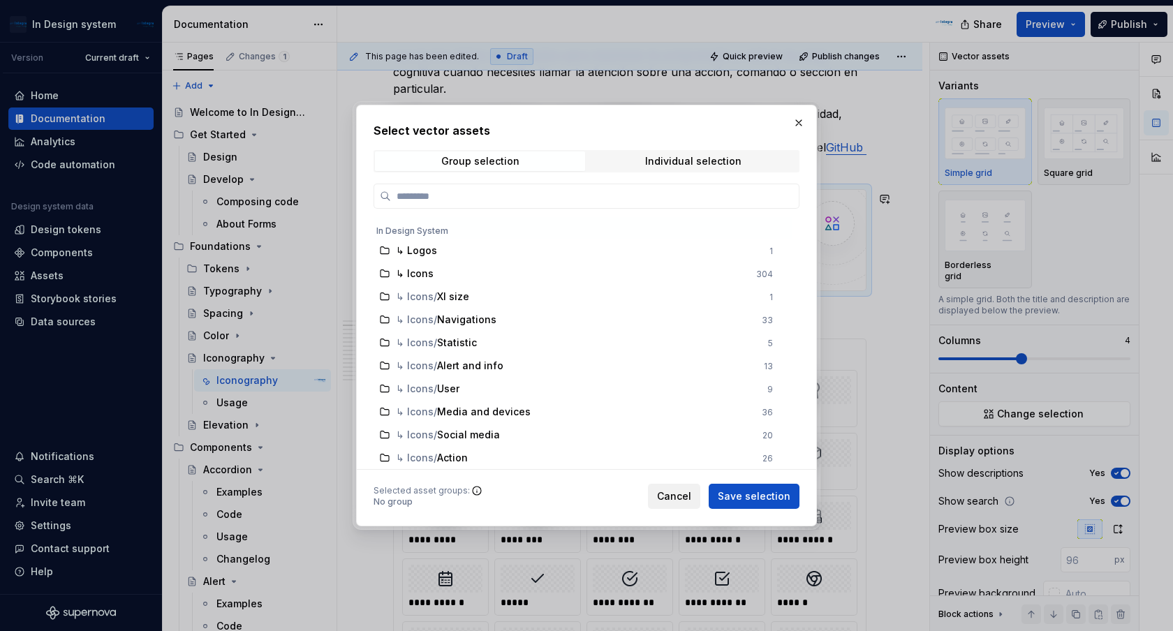
click at [683, 491] on span "Cancel" at bounding box center [674, 496] width 34 height 14
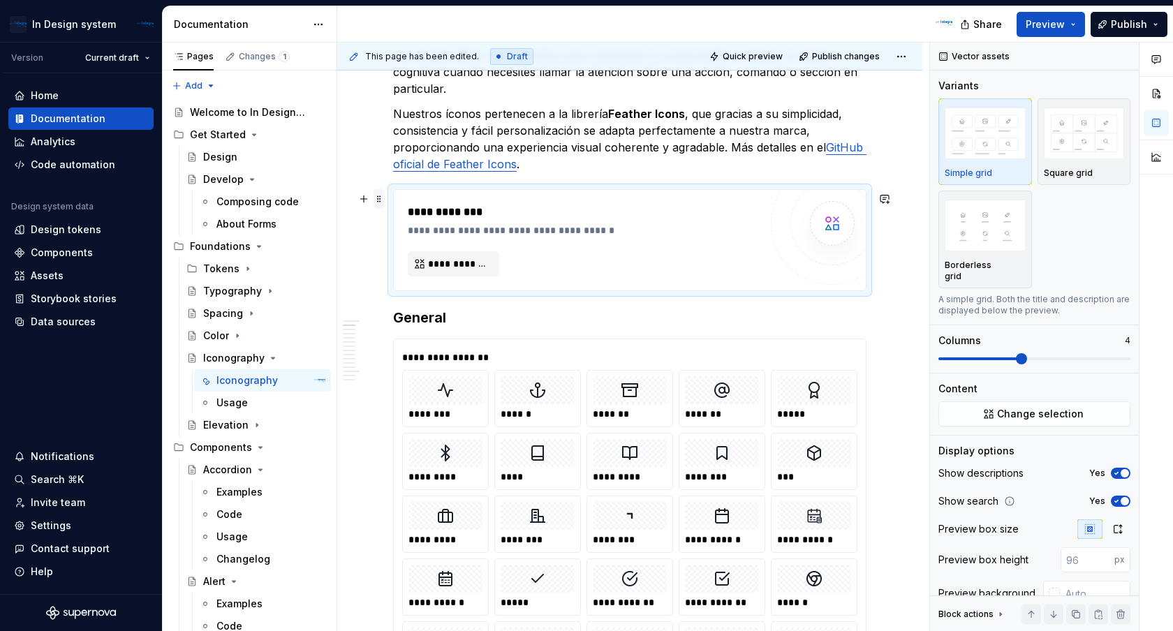
click at [383, 205] on span at bounding box center [378, 199] width 11 height 20
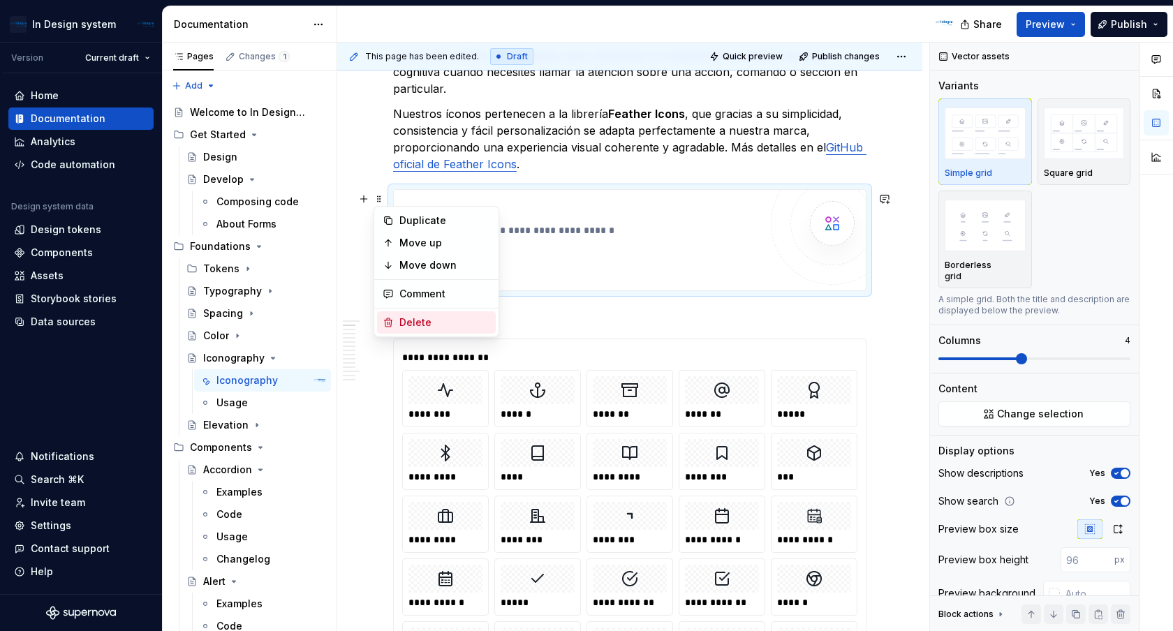
click at [413, 319] on div "Delete" at bounding box center [444, 323] width 91 height 14
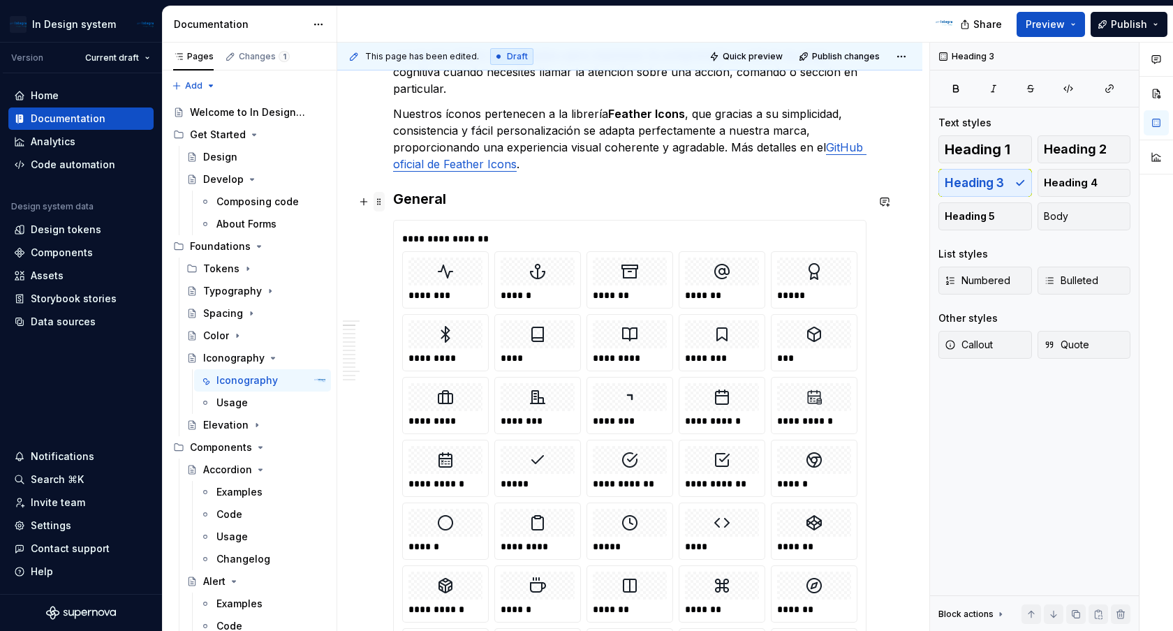
click at [381, 200] on span at bounding box center [378, 202] width 11 height 20
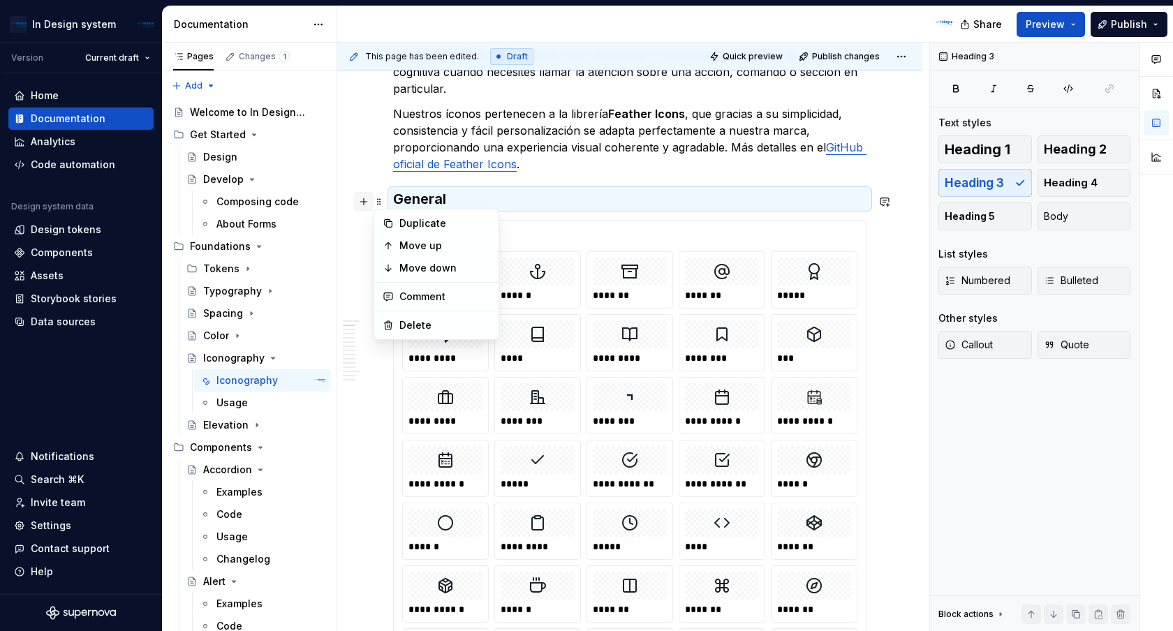
click at [358, 206] on button "button" at bounding box center [364, 202] width 20 height 20
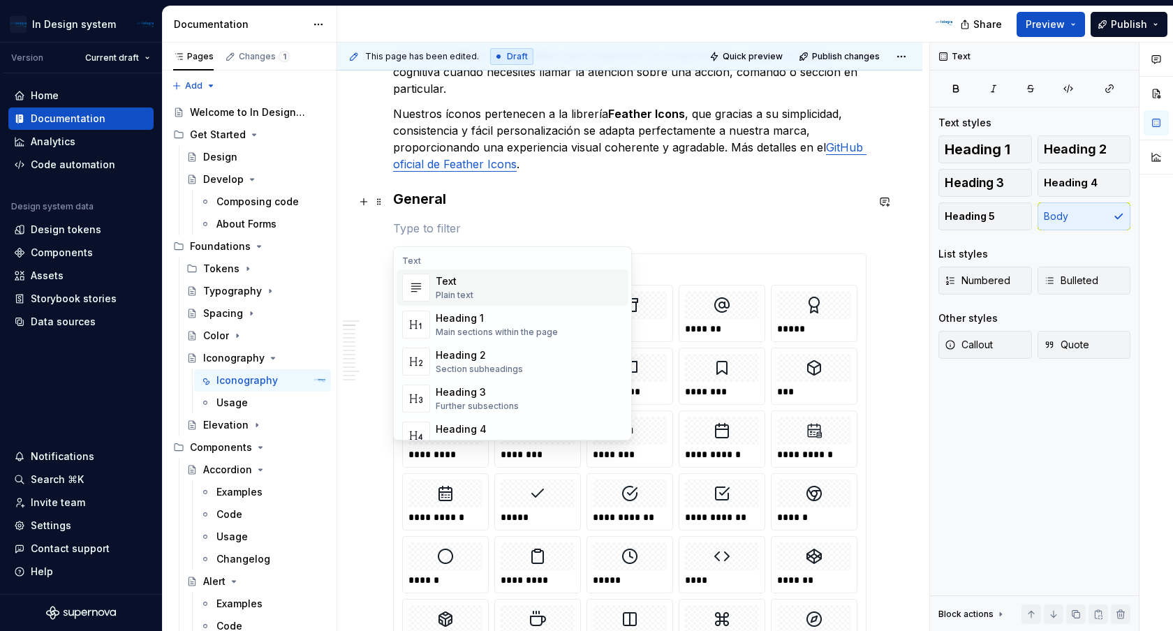
click at [530, 195] on h3 "General" at bounding box center [629, 199] width 473 height 20
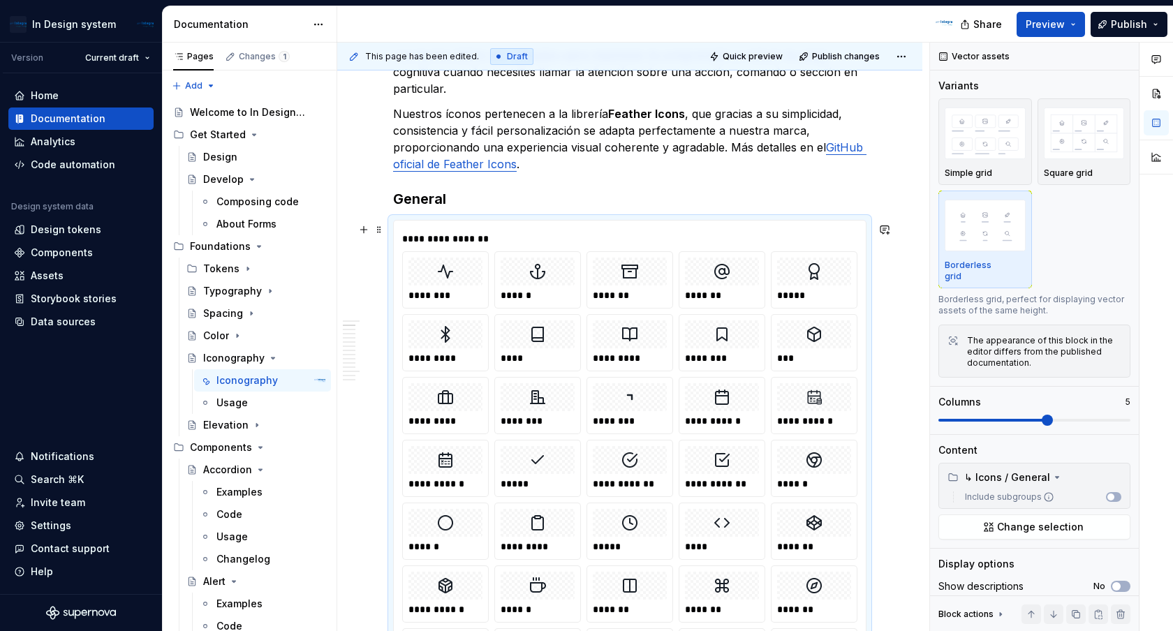
click at [803, 342] on div at bounding box center [814, 334] width 74 height 28
click at [52, 278] on div "Assets" at bounding box center [47, 276] width 33 height 14
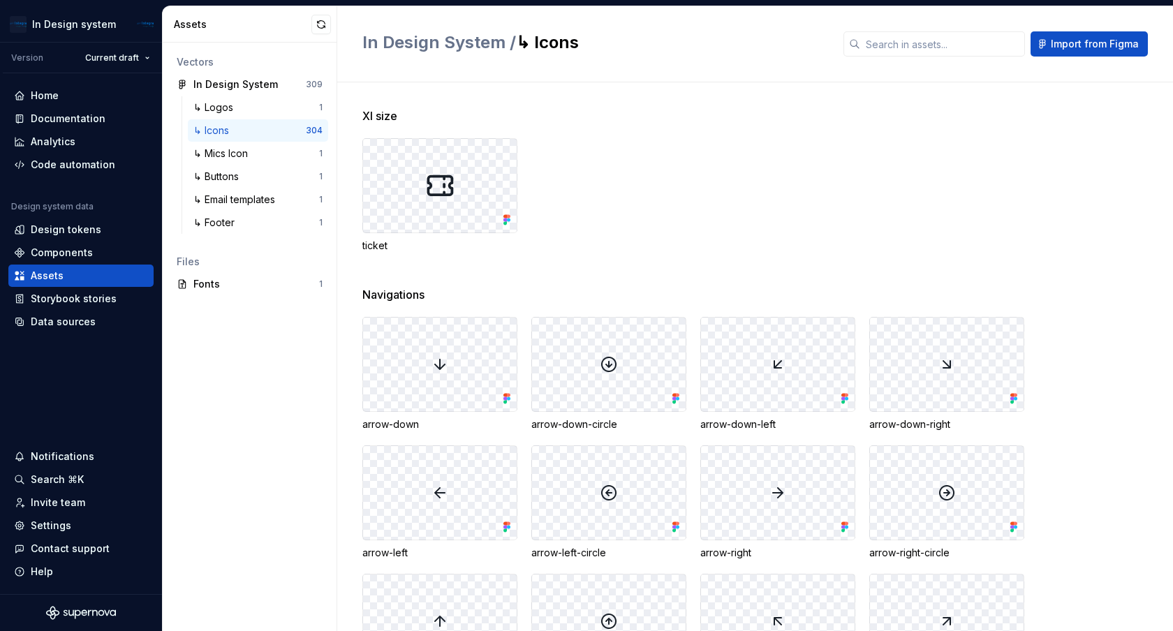
click at [453, 198] on img at bounding box center [440, 186] width 34 height 34
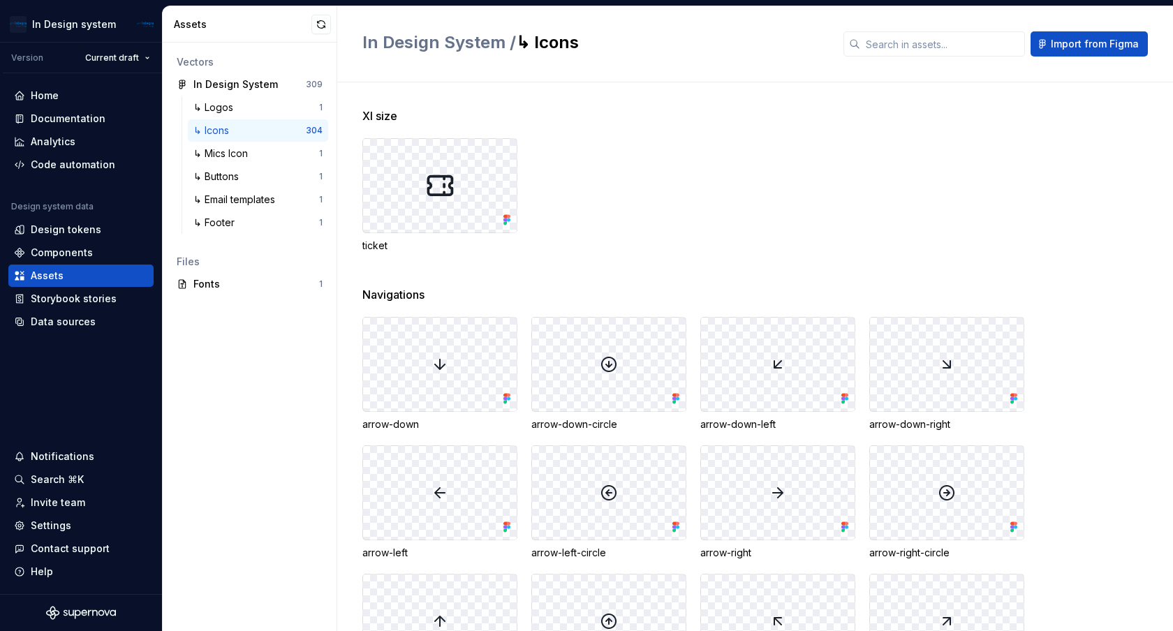
click at [453, 198] on img at bounding box center [440, 186] width 34 height 34
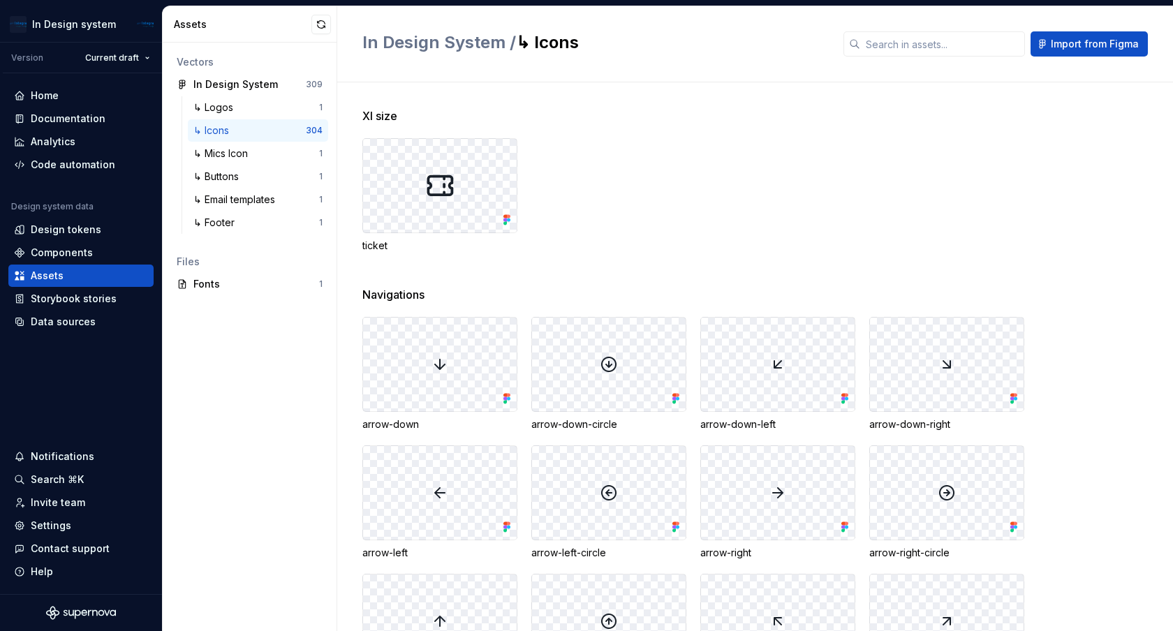
click at [453, 198] on img at bounding box center [440, 186] width 34 height 34
click at [274, 111] on div "↳ Logos" at bounding box center [256, 108] width 126 height 14
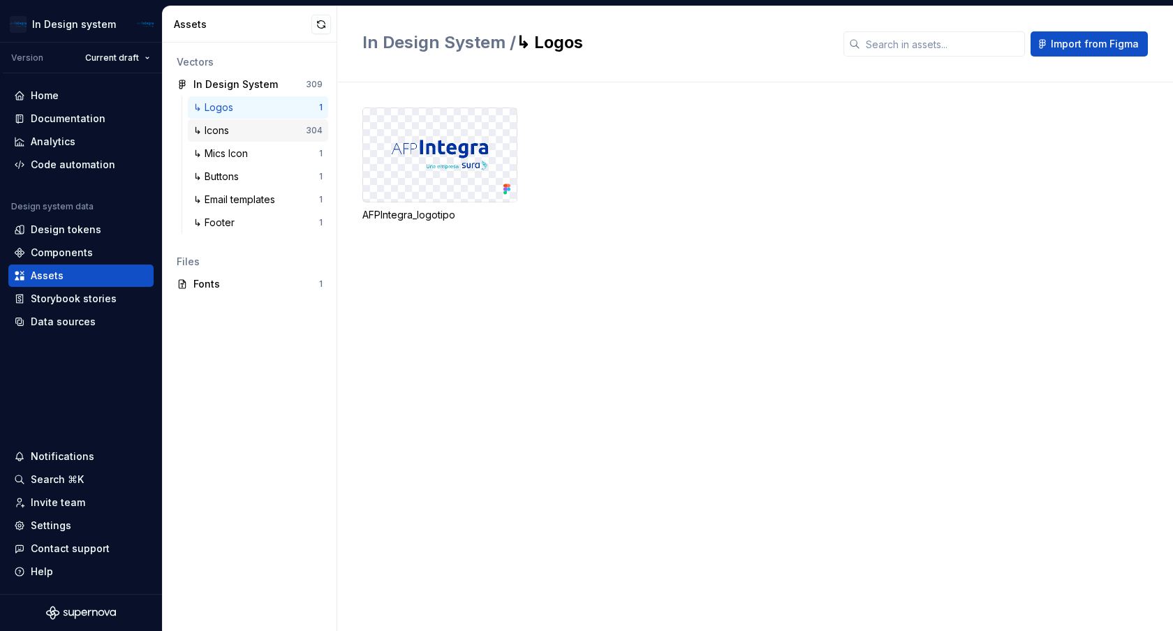
click at [269, 130] on div "↳ Icons" at bounding box center [249, 131] width 112 height 14
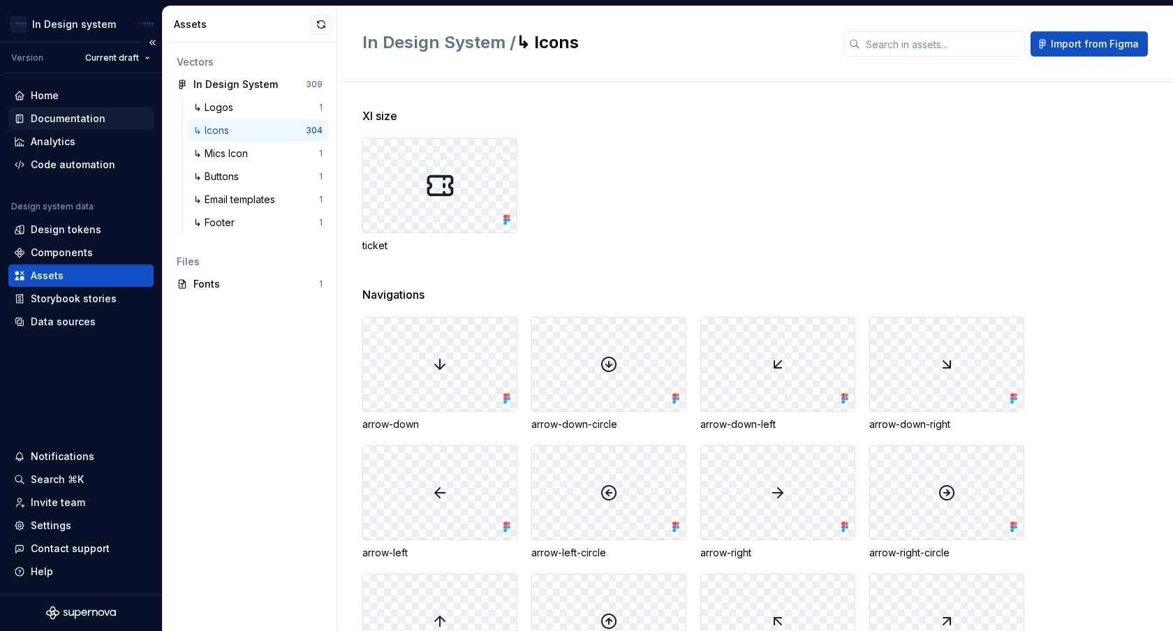
click at [57, 124] on div "Documentation" at bounding box center [68, 119] width 75 height 14
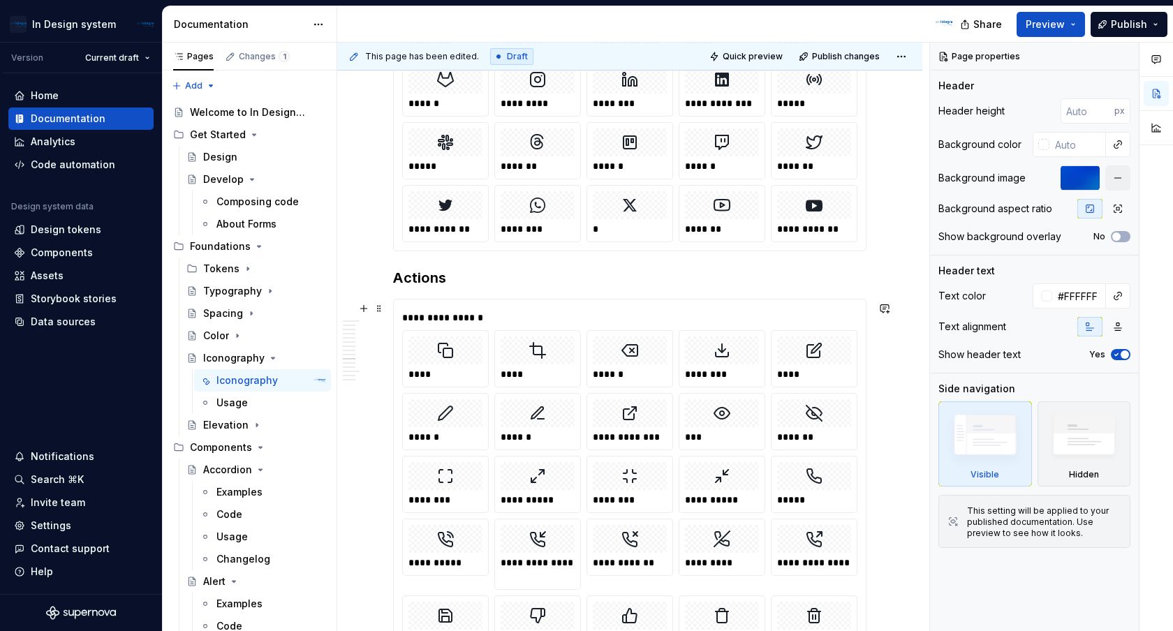
scroll to position [4556, 0]
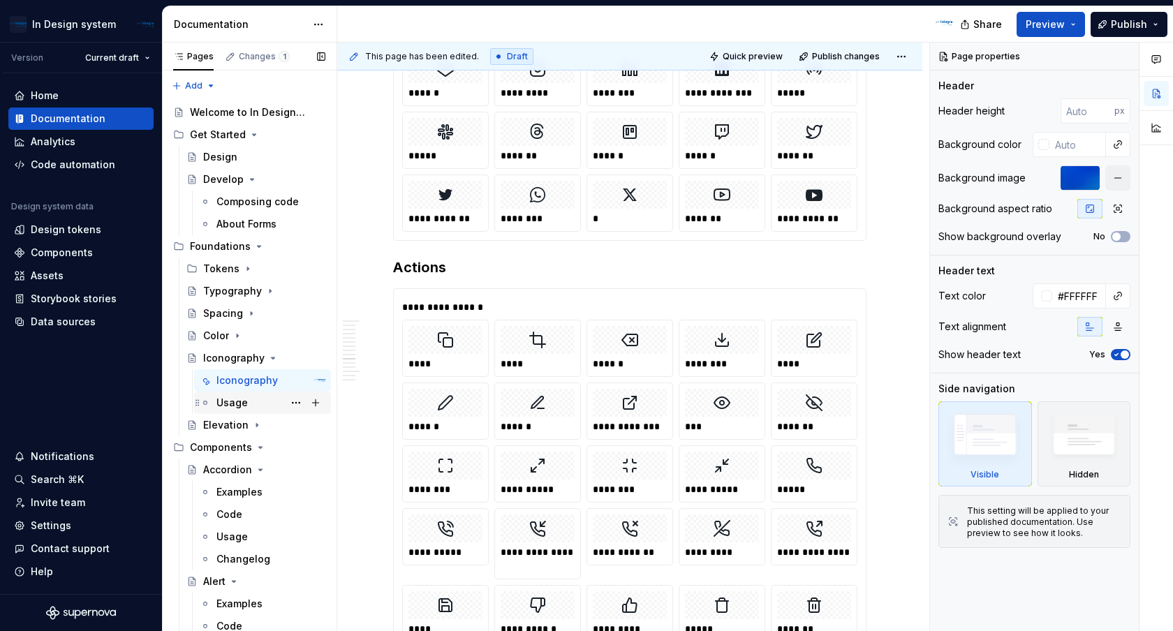
click at [235, 408] on div "Usage" at bounding box center [231, 403] width 31 height 14
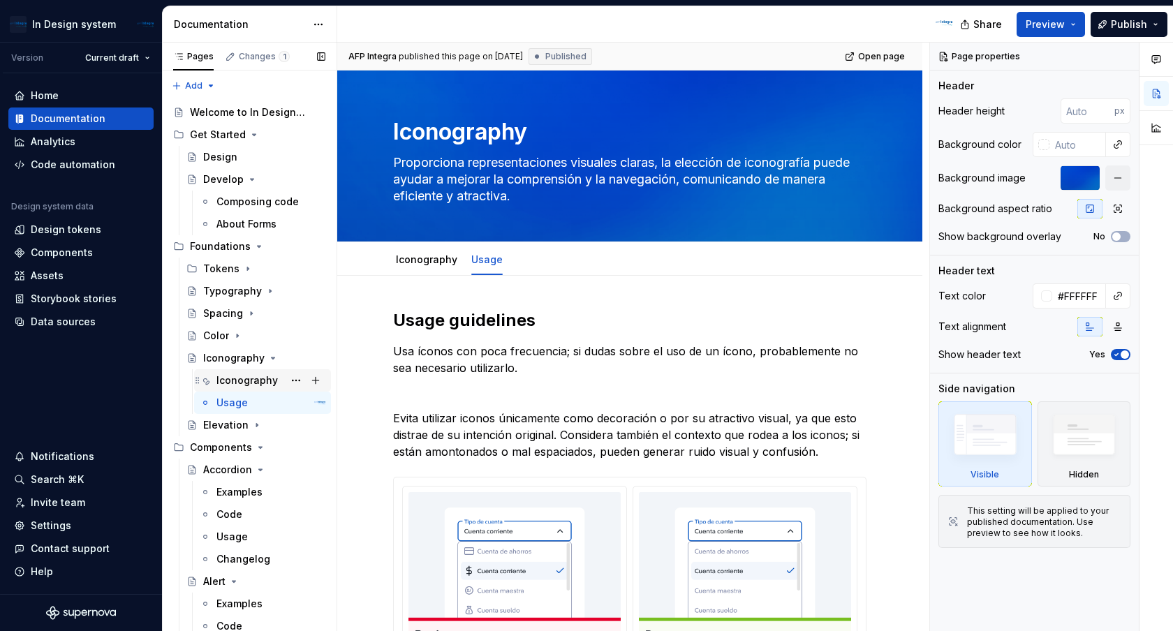
click at [237, 383] on div "Iconography" at bounding box center [246, 380] width 61 height 14
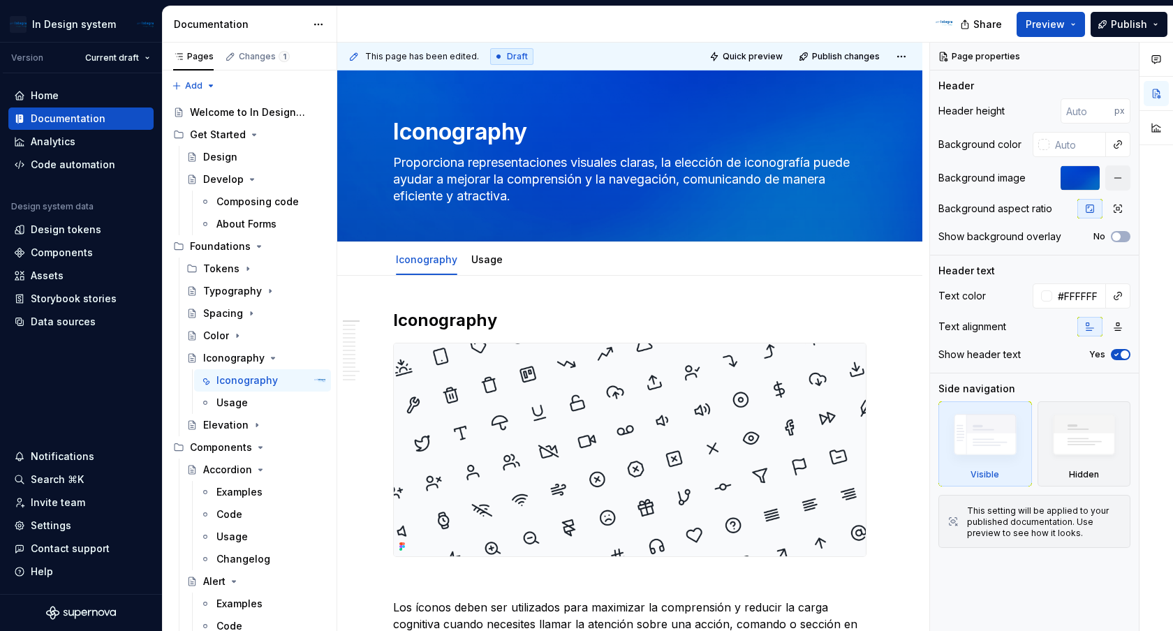
type textarea "*"
